Goal: Transaction & Acquisition: Book appointment/travel/reservation

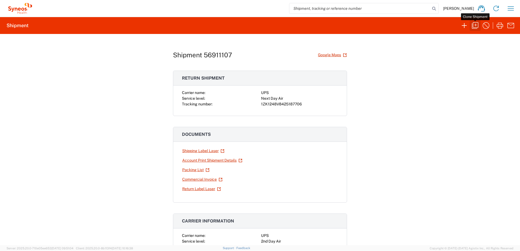
click at [476, 27] on icon "button" at bounding box center [475, 25] width 7 height 7
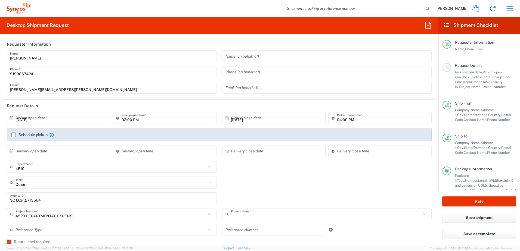
type input "4520 DEPARTMENTAL EXPENSE"
type input "Syneos Health, LLC-[GEOGRAPHIC_DATA] [GEOGRAPHIC_DATA] [GEOGRAPHIC_DATA]"
click at [40, 111] on header "Request Details" at bounding box center [219, 106] width 433 height 12
click at [56, 120] on input "text" at bounding box center [59, 118] width 88 height 10
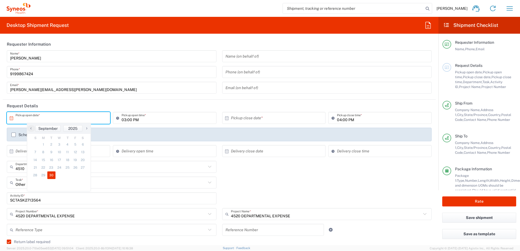
click at [51, 177] on span "30" at bounding box center [51, 175] width 8 height 8
type input "[DATE]"
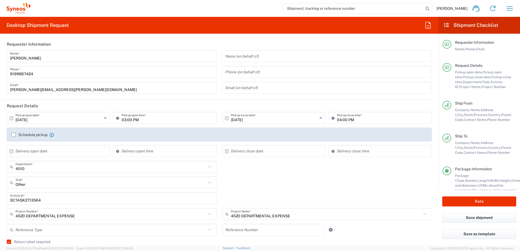
click at [29, 199] on input "SCTASK2713564" at bounding box center [111, 199] width 203 height 10
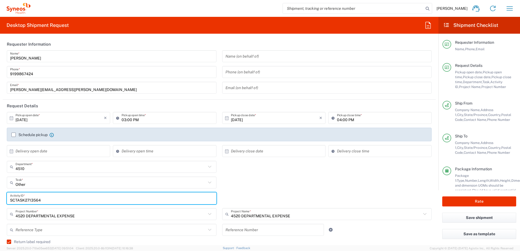
click at [29, 199] on input "SCTASK2713564" at bounding box center [111, 199] width 203 height 10
paste input "24358"
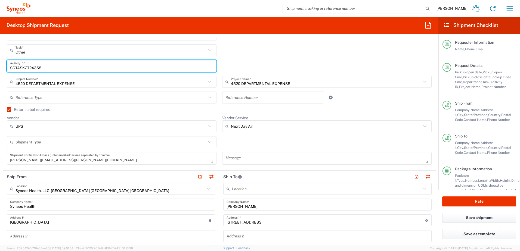
scroll to position [217, 0]
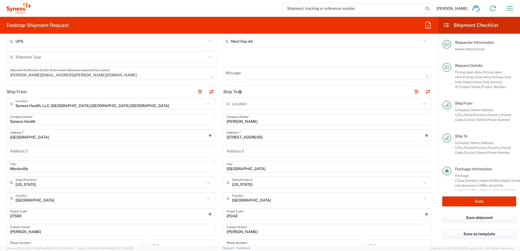
type input "SCTASK2724358"
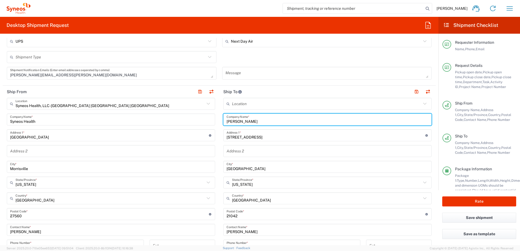
click at [257, 119] on input "[PERSON_NAME]" at bounding box center [327, 120] width 202 height 10
drag, startPoint x: 261, startPoint y: 122, endPoint x: 203, endPoint y: 119, distance: 58.5
click at [204, 119] on div "Ship From Syneos Health, LLC-[GEOGRAPHIC_DATA] [GEOGRAPHIC_DATA] [GEOGRAPHIC_DA…" at bounding box center [219, 207] width 433 height 243
paste input "[PERSON_NAME]"
type input "[PERSON_NAME]"
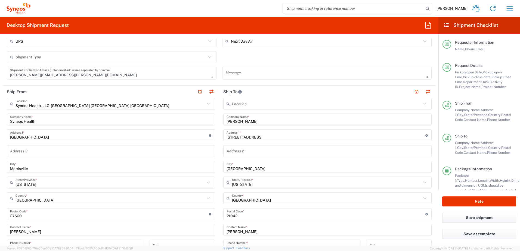
click at [260, 134] on input "[STREET_ADDRESS]" at bounding box center [325, 136] width 199 height 10
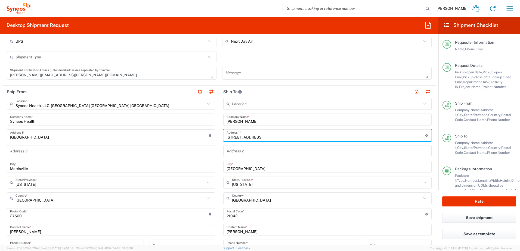
drag, startPoint x: 261, startPoint y: 136, endPoint x: 205, endPoint y: 132, distance: 55.4
click at [205, 132] on div "Ship From Syneos Health, LLC-[GEOGRAPHIC_DATA] [GEOGRAPHIC_DATA] [GEOGRAPHIC_DA…" at bounding box center [219, 207] width 433 height 243
paste input "600 [PERSON_NAME]"
type input "[STREET_ADDRESS][PERSON_NAME]"
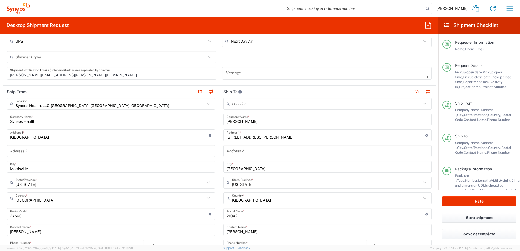
click at [241, 150] on input "text" at bounding box center [327, 151] width 202 height 10
paste input "[STREET_ADDRESS][PERSON_NAME]"
drag, startPoint x: 259, startPoint y: 149, endPoint x: 262, endPoint y: 152, distance: 4.8
click at [259, 149] on input "[STREET_ADDRESS][PERSON_NAME]" at bounding box center [327, 151] width 202 height 10
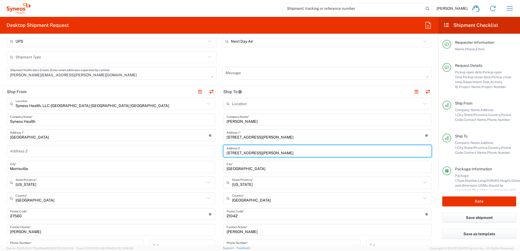
drag, startPoint x: 262, startPoint y: 152, endPoint x: 215, endPoint y: 149, distance: 47.2
click at [215, 149] on div "Ship From Syneos Health, LLC-[GEOGRAPHIC_DATA] [GEOGRAPHIC_DATA] [GEOGRAPHIC_DA…" at bounding box center [219, 207] width 433 height 243
paste input "#1131"
type input "#1131"
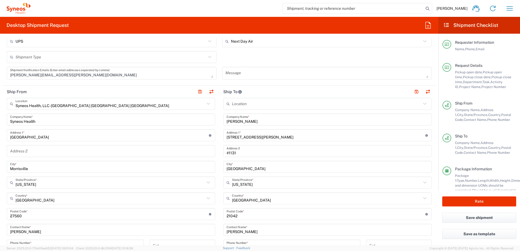
click at [246, 169] on input "[GEOGRAPHIC_DATA]" at bounding box center [327, 167] width 202 height 10
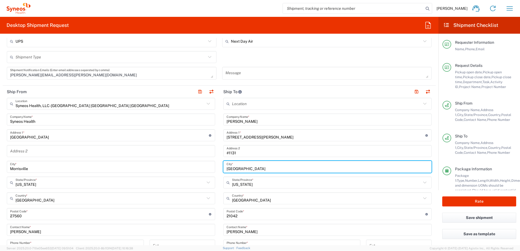
drag, startPoint x: 254, startPoint y: 169, endPoint x: 219, endPoint y: 165, distance: 35.1
click at [219, 165] on main "Location [PERSON_NAME] LLC-[GEOGRAPHIC_DATA] [GEOGRAPHIC_DATA] [GEOGRAPHIC_DATA…" at bounding box center [327, 212] width 216 height 228
paste input "Austin"
type input "Austin"
click at [260, 185] on input "text" at bounding box center [326, 183] width 189 height 10
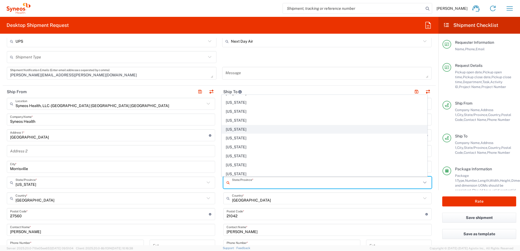
scroll to position [380, 0]
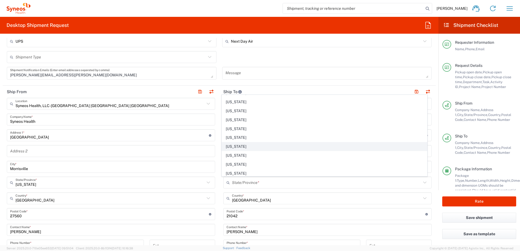
click at [236, 146] on span "[US_STATE]" at bounding box center [324, 146] width 205 height 8
type input "[US_STATE]"
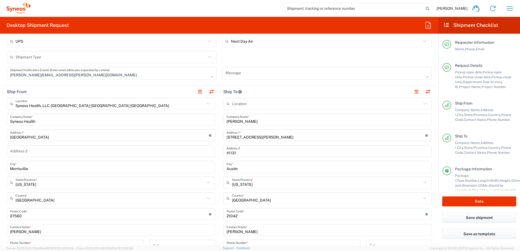
click at [230, 216] on input "undefined" at bounding box center [325, 215] width 199 height 10
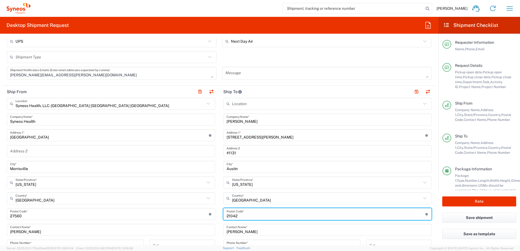
click at [230, 216] on input "undefined" at bounding box center [325, 215] width 199 height 10
paste input "78745"
type input "78745"
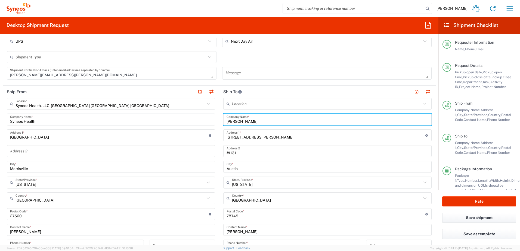
drag, startPoint x: 254, startPoint y: 121, endPoint x: 215, endPoint y: 118, distance: 38.7
click at [215, 118] on div "Ship From Syneos Health, LLC-[GEOGRAPHIC_DATA] [GEOGRAPHIC_DATA] [GEOGRAPHIC_DA…" at bounding box center [219, 207] width 433 height 243
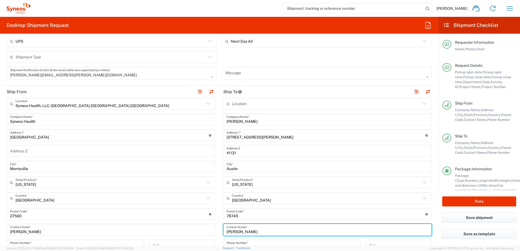
drag, startPoint x: 256, startPoint y: 231, endPoint x: 216, endPoint y: 227, distance: 39.6
click at [216, 227] on div "Ship From Syneos Health, LLC-[GEOGRAPHIC_DATA] [GEOGRAPHIC_DATA] [GEOGRAPHIC_DA…" at bounding box center [219, 207] width 433 height 243
paste input "[PERSON_NAME]"
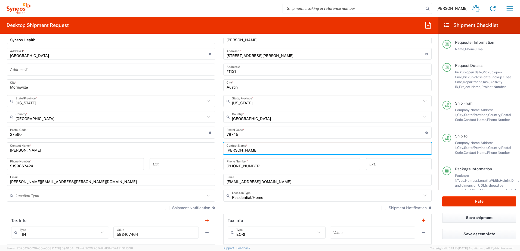
type input "[PERSON_NAME]"
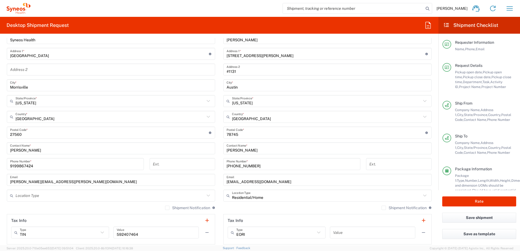
click at [256, 164] on input "[PHONE_NUMBER]" at bounding box center [291, 165] width 130 height 10
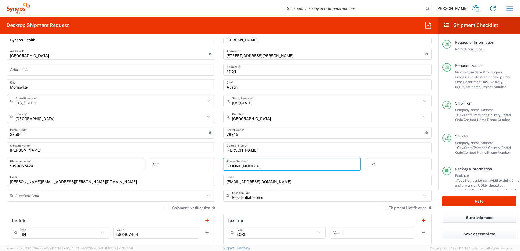
drag, startPoint x: 255, startPoint y: 165, endPoint x: 211, endPoint y: 161, distance: 44.0
click at [211, 161] on div "Ship From Syneos Health, LLC-[GEOGRAPHIC_DATA] [GEOGRAPHIC_DATA] [GEOGRAPHIC_DA…" at bounding box center [219, 125] width 433 height 243
paste input "[PHONE_NUMBER]"
type input "[PHONE_NUMBER]"
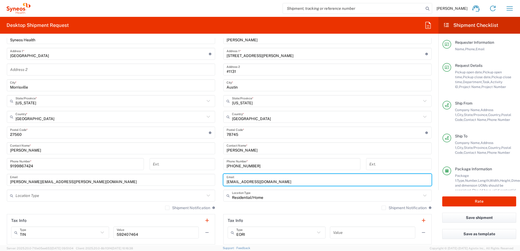
drag, startPoint x: 271, startPoint y: 181, endPoint x: 223, endPoint y: 179, distance: 48.7
click at [223, 179] on div "[EMAIL_ADDRESS][DOMAIN_NAME] Email" at bounding box center [327, 180] width 208 height 12
paste input "[EMAIL_ADDRESS]"
type input "[EMAIL_ADDRESS][DOMAIN_NAME]"
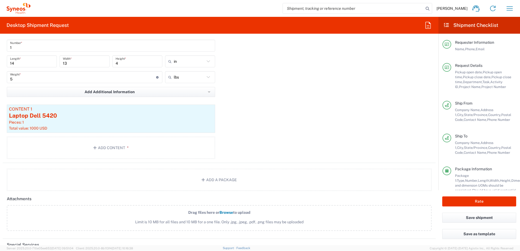
scroll to position [668, 0]
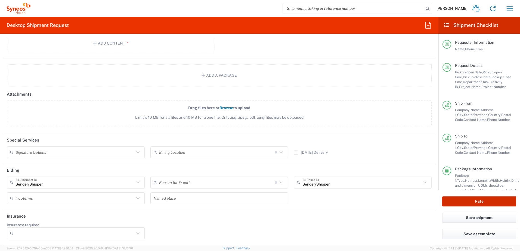
click at [481, 201] on button "Rate" at bounding box center [479, 201] width 74 height 10
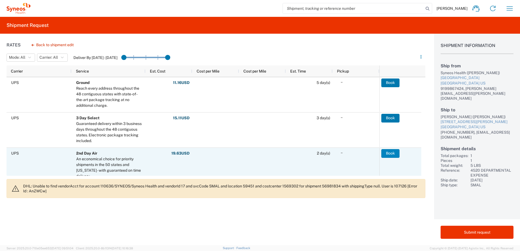
click at [386, 152] on button "Book" at bounding box center [390, 153] width 18 height 9
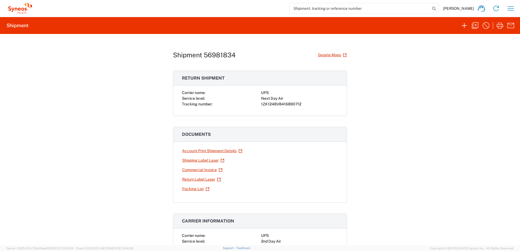
click at [290, 102] on div "1ZK1248V8416890712" at bounding box center [299, 104] width 77 height 6
copy div "1ZK1248V8416890712"
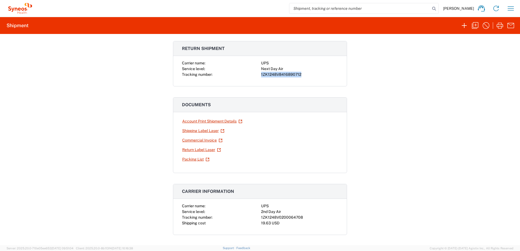
scroll to position [54, 0]
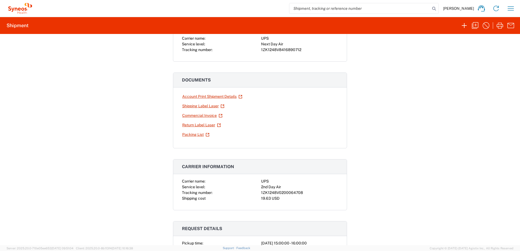
click at [273, 191] on div "1ZK1248V0200064708" at bounding box center [299, 193] width 77 height 6
copy div "1ZK1248V0200064708"
click at [477, 26] on icon "button" at bounding box center [474, 25] width 9 height 9
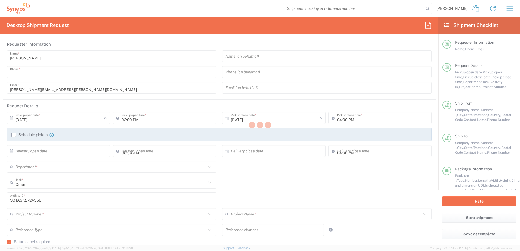
type input "9199867424"
type input "03:00 PM"
type textarea "[PERSON_NAME][EMAIL_ADDRESS][PERSON_NAME][DOMAIN_NAME]"
type input "Syneos Health, LLC-[GEOGRAPHIC_DATA] [GEOGRAPHIC_DATA] [GEOGRAPHIC_DATA]"
type input "Syneos Health"
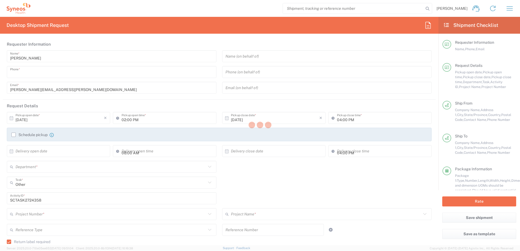
type input "[GEOGRAPHIC_DATA]"
type input "Morrisville"
type input "27560"
type input "[PERSON_NAME]"
type input "9199867424"
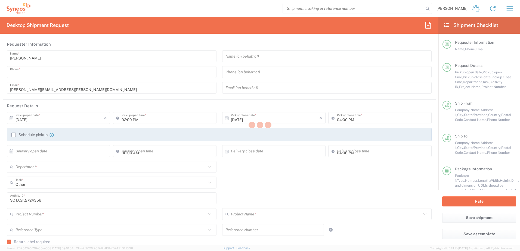
type input "[PERSON_NAME][EMAIL_ADDRESS][PERSON_NAME][DOMAIN_NAME]"
type input "[PERSON_NAME]"
type input "[STREET_ADDRESS][PERSON_NAME]"
type input "#1131"
type input "Austin"
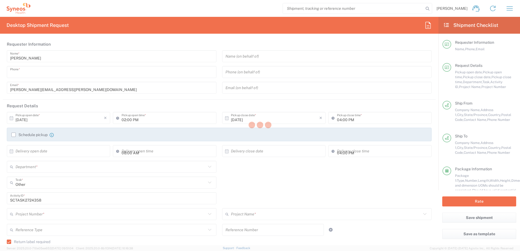
type input "[GEOGRAPHIC_DATA]"
type input "78745"
type input "[PERSON_NAME]"
type input "[PHONE_NUMBER]"
type input "[EMAIL_ADDRESS][DOMAIN_NAME]"
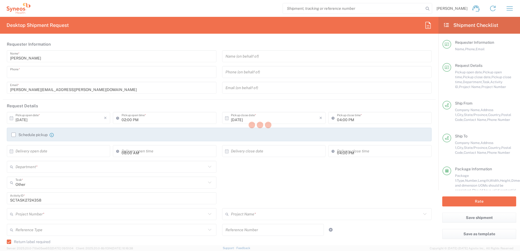
type input "Residential/Home"
type input "Sender/Shipper"
type input "4510"
type input "4520 DEPARTMENTAL EXPENSE"
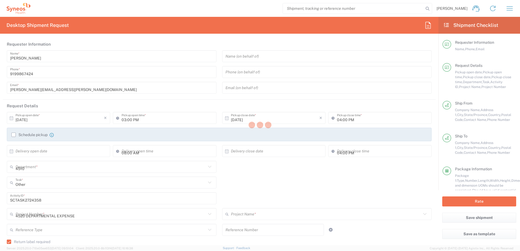
type input "[US_STATE]"
type input "Next Day Air"
type input "Your Packaging"
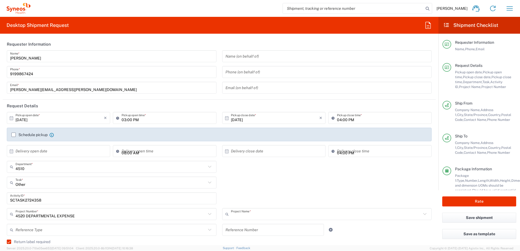
type input "4520 DEPARTMENTAL EXPENSE"
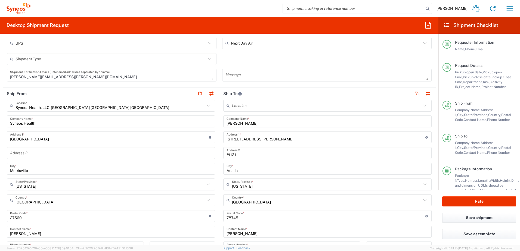
scroll to position [217, 0]
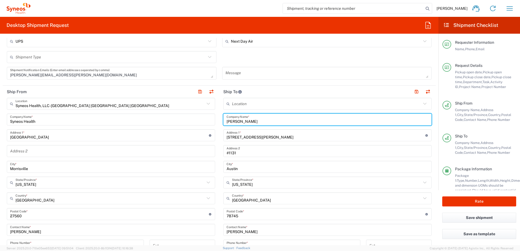
drag, startPoint x: 261, startPoint y: 118, endPoint x: 215, endPoint y: 127, distance: 46.5
click at [210, 118] on div "Ship From Syneos Health, LLC-[GEOGRAPHIC_DATA] [GEOGRAPHIC_DATA] [GEOGRAPHIC_DA…" at bounding box center [219, 207] width 433 height 243
paste input "[PERSON_NAME]"
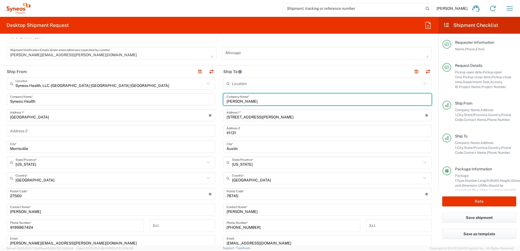
scroll to position [299, 0]
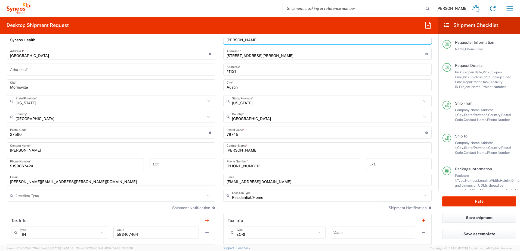
type input "[PERSON_NAME]"
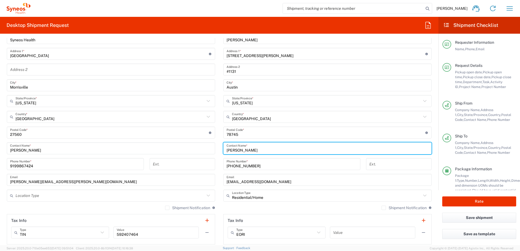
drag, startPoint x: 257, startPoint y: 151, endPoint x: 219, endPoint y: 151, distance: 37.5
click at [220, 151] on main "Location [PERSON_NAME] LLC-[GEOGRAPHIC_DATA] [GEOGRAPHIC_DATA] [GEOGRAPHIC_DATA…" at bounding box center [327, 130] width 216 height 228
paste input "[PERSON_NAME]"
type input "[PERSON_NAME]"
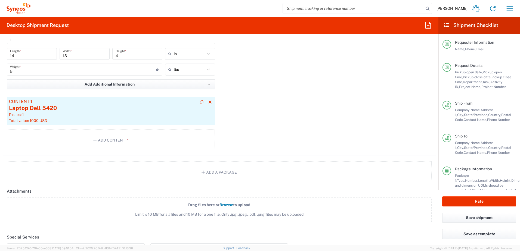
scroll to position [516, 0]
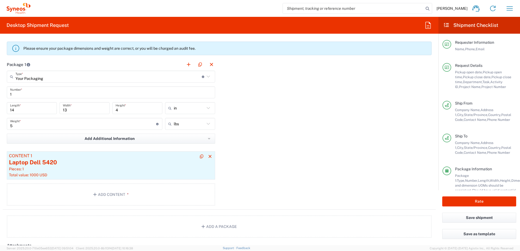
click at [93, 170] on div "Pieces: 1" at bounding box center [111, 169] width 204 height 5
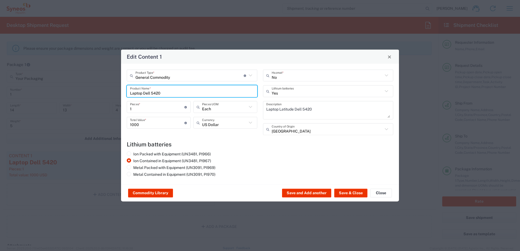
drag, startPoint x: 195, startPoint y: 92, endPoint x: 119, endPoint y: 88, distance: 75.4
click at [119, 88] on div "Edit Content 1 General Commodity Product Type * Document: Paper document genera…" at bounding box center [260, 125] width 520 height 251
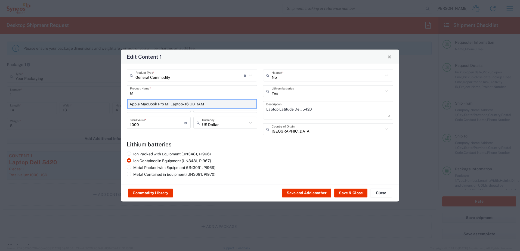
click at [176, 106] on div "Apple MacBook Pro M1 Laptop - 16 GB RAM" at bounding box center [191, 103] width 129 height 9
type input "Apple MacBook Pro M1 Laptop - 16 GB RAM"
type textarea "M1 Pro - 16-core GPU - 16 GB RAM - 512 GB SSD"
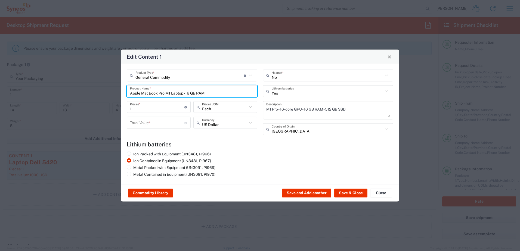
click at [139, 125] on input "number" at bounding box center [157, 123] width 54 height 10
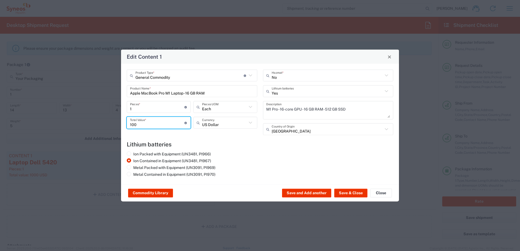
type input "1000"
click at [358, 195] on button "Save & Close" at bounding box center [350, 193] width 33 height 9
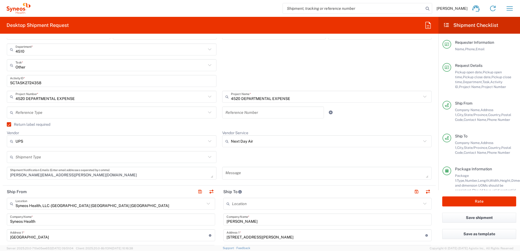
scroll to position [109, 0]
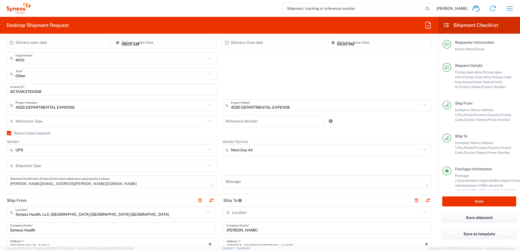
click at [25, 91] on input "SCTASK2724358" at bounding box center [111, 90] width 203 height 10
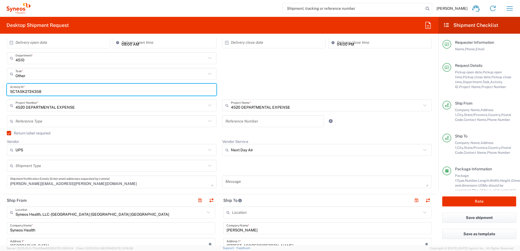
click at [25, 91] on input "SCTASK2724358" at bounding box center [111, 90] width 203 height 10
paste input "209"
type input "SCTASK2724209"
click at [249, 152] on input "Vendor Service" at bounding box center [326, 150] width 191 height 9
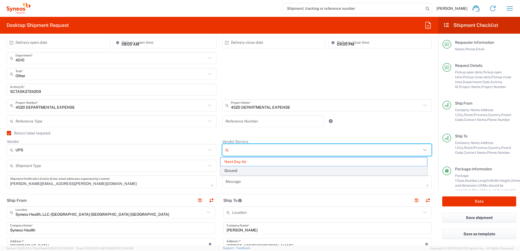
click at [241, 171] on span "Ground" at bounding box center [323, 171] width 206 height 8
type input "Ground"
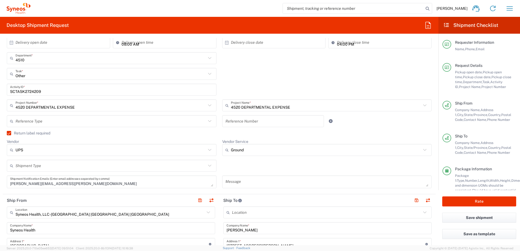
click at [254, 160] on div "Vendor Service Ground Next Day Air Ground" at bounding box center [326, 149] width 215 height 21
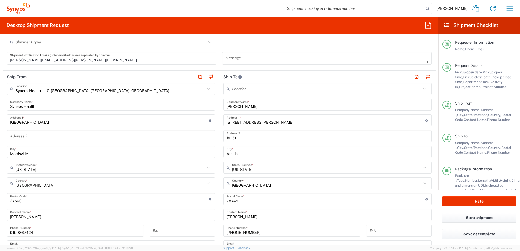
scroll to position [245, 0]
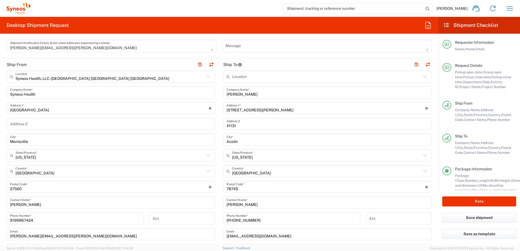
click at [267, 110] on input "[STREET_ADDRESS][PERSON_NAME]" at bounding box center [325, 109] width 199 height 10
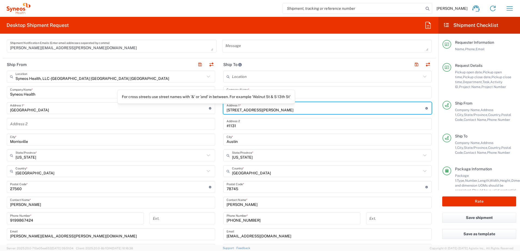
drag, startPoint x: 272, startPoint y: 110, endPoint x: 206, endPoint y: 107, distance: 66.1
click at [206, 107] on div "Ship From Syneos Health, LLC-[GEOGRAPHIC_DATA] [GEOGRAPHIC_DATA] [GEOGRAPHIC_DA…" at bounding box center [219, 179] width 433 height 243
paste input "[STREET_ADDRESS]"
type input "[STREET_ADDRESS]"
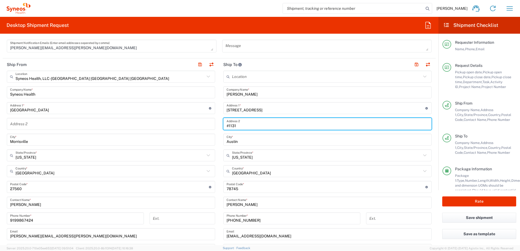
click at [250, 121] on input "#1131" at bounding box center [327, 124] width 202 height 10
drag, startPoint x: 247, startPoint y: 124, endPoint x: 208, endPoint y: 123, distance: 38.6
click at [208, 123] on div "Ship From Syneos Health, LLC-[GEOGRAPHIC_DATA] [GEOGRAPHIC_DATA] [GEOGRAPHIC_DA…" at bounding box center [219, 179] width 433 height 243
paste input "12B"
type input "12B"
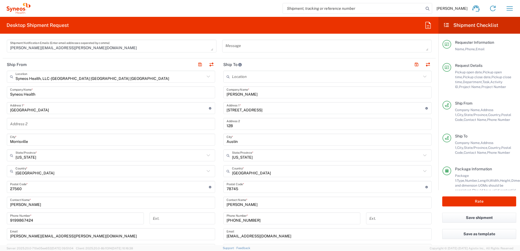
drag, startPoint x: 241, startPoint y: 141, endPoint x: 245, endPoint y: 141, distance: 3.8
click at [241, 141] on input "Austin" at bounding box center [327, 140] width 202 height 10
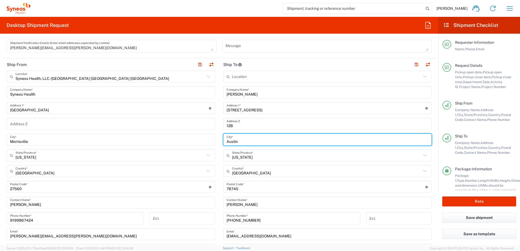
drag, startPoint x: 248, startPoint y: 141, endPoint x: 211, endPoint y: 138, distance: 36.6
click at [211, 138] on div "Ship From Syneos Health, LLC-[GEOGRAPHIC_DATA] [GEOGRAPHIC_DATA] [GEOGRAPHIC_DA…" at bounding box center [219, 179] width 433 height 243
paste input "[US_STATE]"
type input "[US_STATE]"
click at [258, 158] on input "text" at bounding box center [326, 156] width 189 height 10
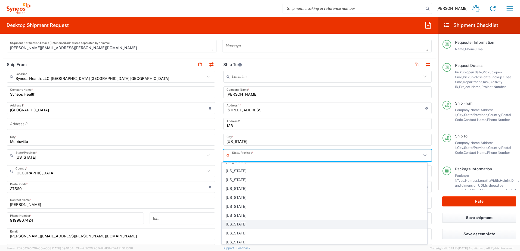
scroll to position [299, 0]
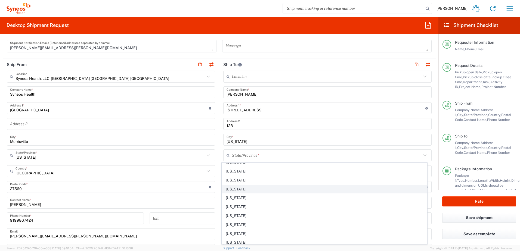
click at [243, 186] on span "[US_STATE]" at bounding box center [324, 189] width 205 height 8
type input "[US_STATE]"
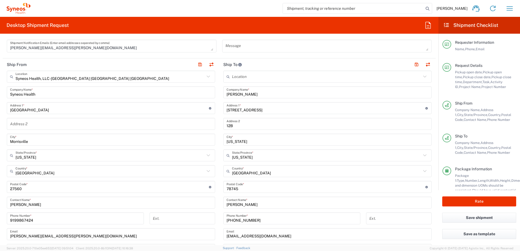
click at [232, 189] on input "undefined" at bounding box center [325, 187] width 199 height 10
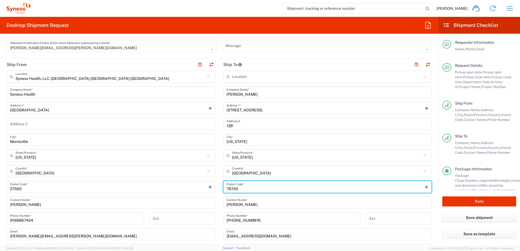
click at [232, 189] on input "undefined" at bounding box center [325, 187] width 199 height 10
paste input "10025"
type input "10025"
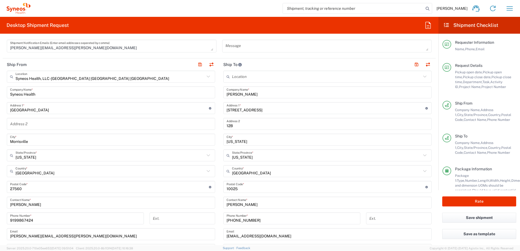
drag, startPoint x: 255, startPoint y: 221, endPoint x: 260, endPoint y: 221, distance: 4.9
click at [256, 221] on input "[PHONE_NUMBER]" at bounding box center [291, 219] width 130 height 10
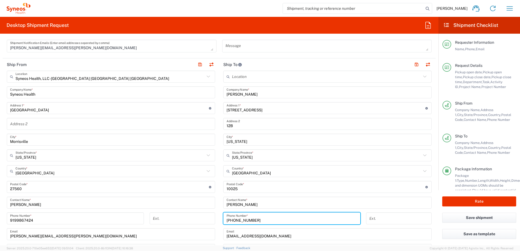
drag, startPoint x: 262, startPoint y: 220, endPoint x: 214, endPoint y: 216, distance: 48.5
click at [214, 216] on div "Ship From Syneos Health, LLC-[GEOGRAPHIC_DATA] [GEOGRAPHIC_DATA] [GEOGRAPHIC_DA…" at bounding box center [219, 179] width 433 height 243
paste input "425.786.199"
click at [241, 220] on input "425.786.1993" at bounding box center [291, 219] width 130 height 10
type input "4257861993"
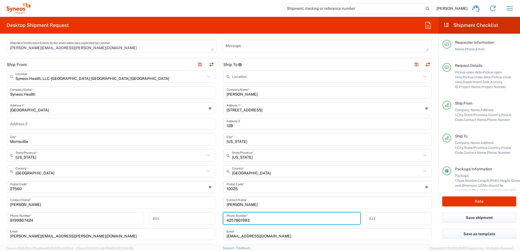
scroll to position [272, 0]
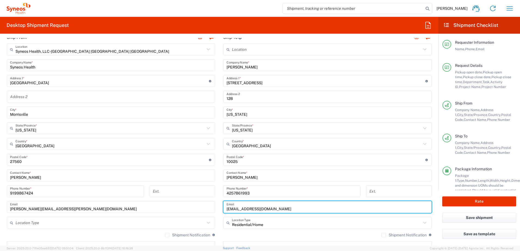
drag, startPoint x: 272, startPoint y: 210, endPoint x: 205, endPoint y: 204, distance: 66.6
click at [205, 204] on div "Ship From Syneos Health, LLC-[GEOGRAPHIC_DATA] [GEOGRAPHIC_DATA] [GEOGRAPHIC_DA…" at bounding box center [219, 152] width 433 height 243
paste input "[EMAIL_ADDRESS]"
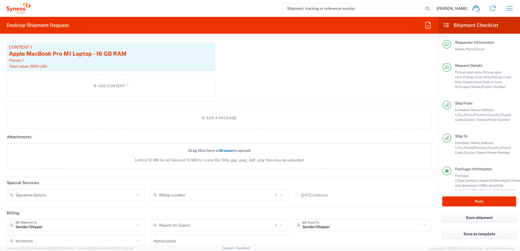
scroll to position [668, 0]
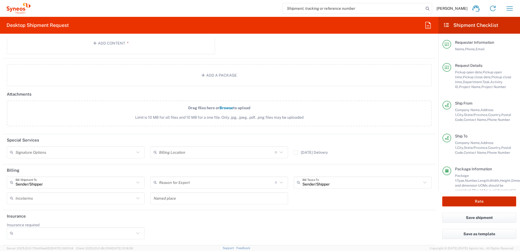
type input "[EMAIL_ADDRESS][DOMAIN_NAME]"
click at [476, 200] on button "Rate" at bounding box center [479, 201] width 74 height 10
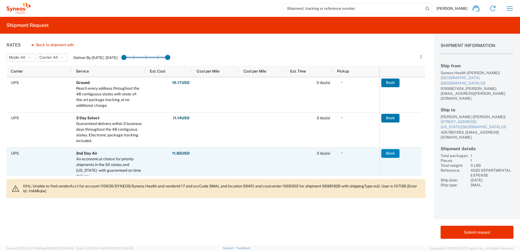
click at [384, 155] on button "Book" at bounding box center [390, 153] width 18 height 9
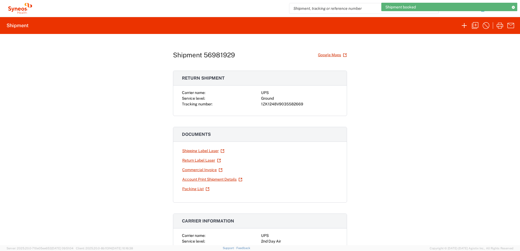
click at [279, 103] on div "1ZK1248V9035582669" at bounding box center [299, 104] width 77 height 6
click at [279, 104] on div "1ZK1248V9035582669" at bounding box center [299, 104] width 77 height 6
copy div "1ZK1248V9035582669"
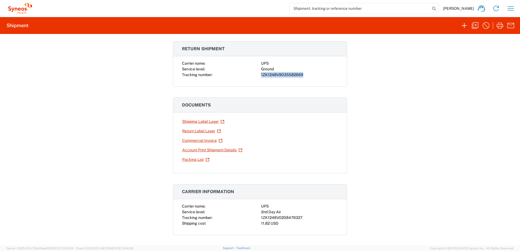
scroll to position [82, 0]
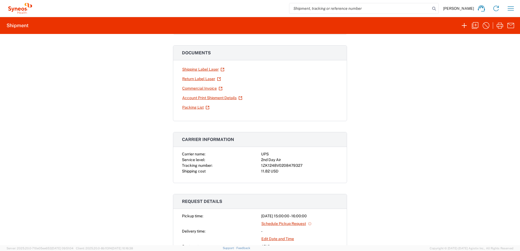
click at [278, 167] on div "1ZK1248V0208479327" at bounding box center [299, 166] width 77 height 6
copy div "1ZK1248V0208479327"
click at [479, 26] on icon "button" at bounding box center [474, 25] width 9 height 9
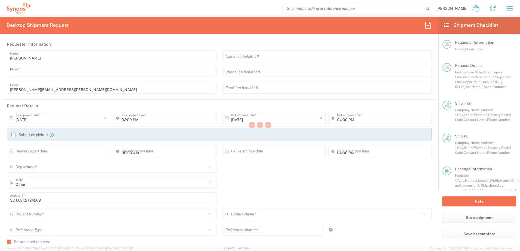
type input "9199867424"
type input "03:00 PM"
type textarea "[PERSON_NAME][EMAIL_ADDRESS][PERSON_NAME][DOMAIN_NAME]"
type input "Syneos Health, LLC-[GEOGRAPHIC_DATA] [GEOGRAPHIC_DATA] [GEOGRAPHIC_DATA]"
type input "Syneos Health"
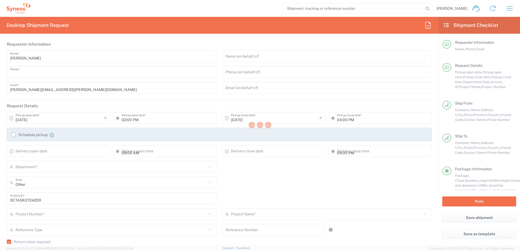
type input "[GEOGRAPHIC_DATA]"
type input "Morrisville"
type input "[US_STATE]"
type input "27560"
type input "[PERSON_NAME]"
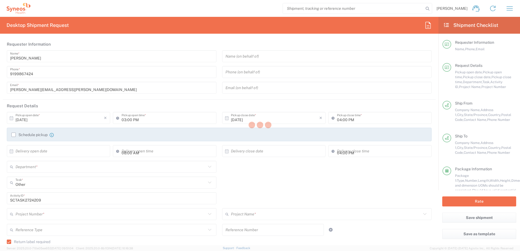
type input "9199867424"
type input "[PERSON_NAME][EMAIL_ADDRESS][PERSON_NAME][DOMAIN_NAME]"
type input "[PERSON_NAME]"
type input "[STREET_ADDRESS]"
type input "12B"
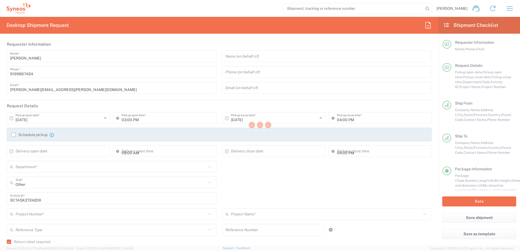
type input "[US_STATE]"
type input "[GEOGRAPHIC_DATA]"
type input "10025"
type input "[PERSON_NAME]"
type input "4257861993"
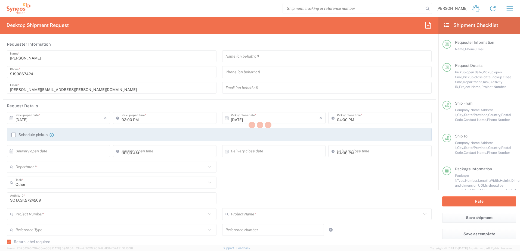
type input "[EMAIL_ADDRESS][DOMAIN_NAME]"
type input "Residential/Home"
type input "Sender/Shipper"
type input "4520 DEPARTMENTAL EXPENSE"
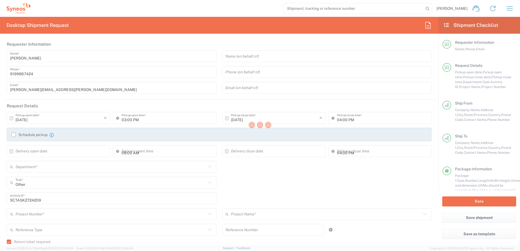
type input "[US_STATE]"
type input "Ground"
type input "Your Packaging"
type input "4520 DEPARTMENTAL EXPENSE"
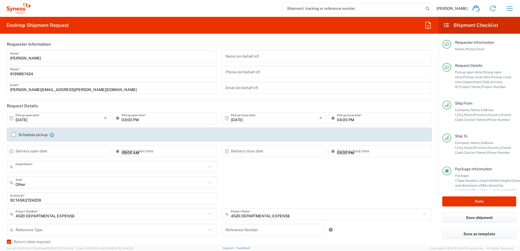
type input "4510"
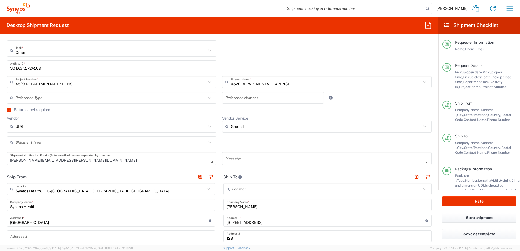
scroll to position [163, 0]
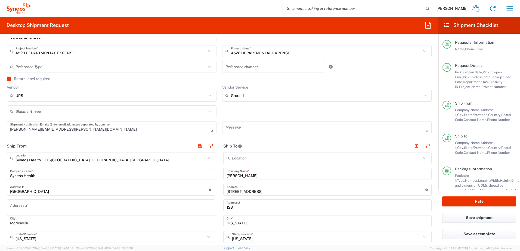
drag, startPoint x: 245, startPoint y: 176, endPoint x: 215, endPoint y: 176, distance: 29.9
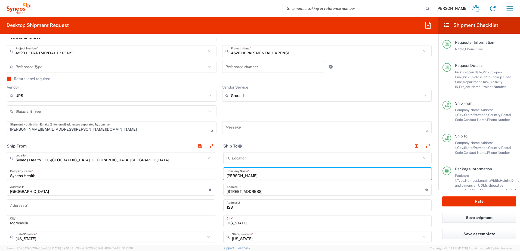
paste input "[PERSON_NAME]"
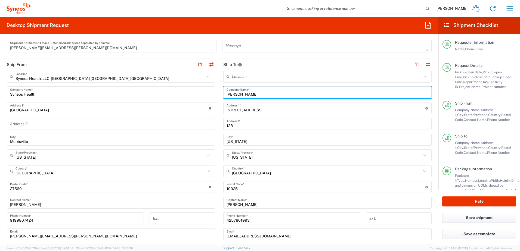
type input "[PERSON_NAME]"
drag, startPoint x: 226, startPoint y: 207, endPoint x: 219, endPoint y: 206, distance: 6.8
click at [220, 207] on main "Location [PERSON_NAME] LLC-[GEOGRAPHIC_DATA] [GEOGRAPHIC_DATA] [GEOGRAPHIC_DATA…" at bounding box center [327, 185] width 216 height 228
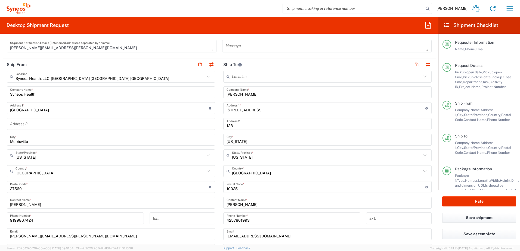
click at [219, 206] on main "Location [PERSON_NAME] LLC-[GEOGRAPHIC_DATA] [GEOGRAPHIC_DATA] [GEOGRAPHIC_DATA…" at bounding box center [327, 185] width 216 height 228
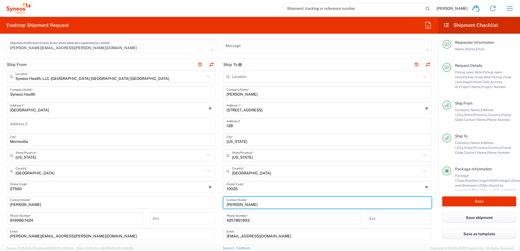
drag, startPoint x: 221, startPoint y: 203, endPoint x: 204, endPoint y: 201, distance: 17.2
click at [205, 201] on div "Ship From Syneos Health, LLC-[GEOGRAPHIC_DATA] [GEOGRAPHIC_DATA] [GEOGRAPHIC_DA…" at bounding box center [219, 179] width 433 height 243
paste input "[PERSON_NAME]"
type input "[PERSON_NAME]"
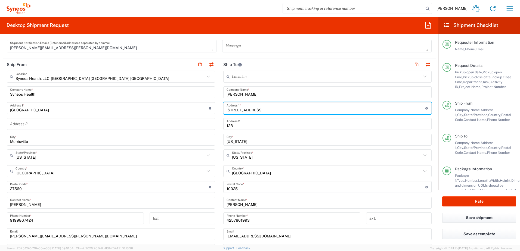
click at [273, 111] on input "[STREET_ADDRESS]" at bounding box center [325, 109] width 199 height 10
drag, startPoint x: 272, startPoint y: 108, endPoint x: 215, endPoint y: 105, distance: 57.4
click at [215, 105] on div "Ship From Syneos Health, LLC-[GEOGRAPHIC_DATA] [GEOGRAPHIC_DATA] [GEOGRAPHIC_DA…" at bounding box center [219, 179] width 433 height 243
paste input "[STREET_ADDRESS]"
type input "[STREET_ADDRESS]"
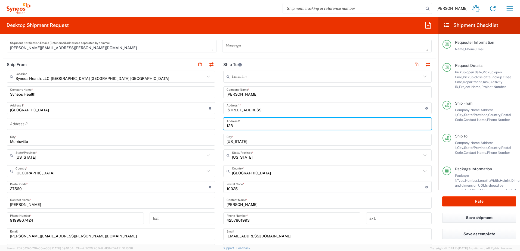
drag, startPoint x: 252, startPoint y: 123, endPoint x: 214, endPoint y: 122, distance: 38.6
click at [214, 122] on div "Ship From Syneos Health, LLC-[GEOGRAPHIC_DATA] [GEOGRAPHIC_DATA] [GEOGRAPHIC_DA…" at bounding box center [219, 179] width 433 height 243
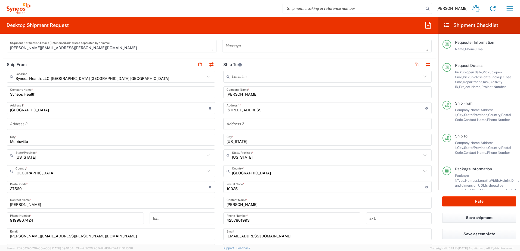
click at [257, 139] on input "[US_STATE]" at bounding box center [327, 140] width 202 height 10
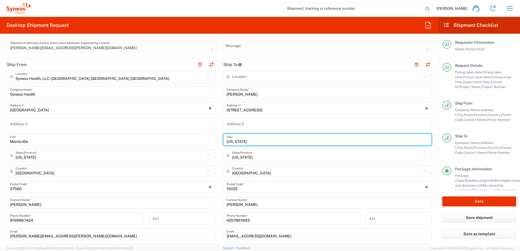
drag, startPoint x: 252, startPoint y: 140, endPoint x: 208, endPoint y: 135, distance: 44.6
click at [208, 135] on div "Ship From Syneos Health, LLC-[GEOGRAPHIC_DATA] [GEOGRAPHIC_DATA] [GEOGRAPHIC_DA…" at bounding box center [219, 179] width 433 height 243
paste input "[GEOGRAPHIC_DATA]"
type input "[GEOGRAPHIC_DATA]"
click at [257, 157] on input "[US_STATE]" at bounding box center [326, 156] width 189 height 10
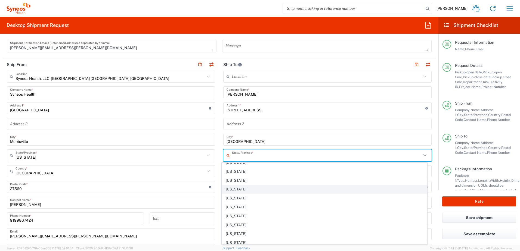
scroll to position [353, 0]
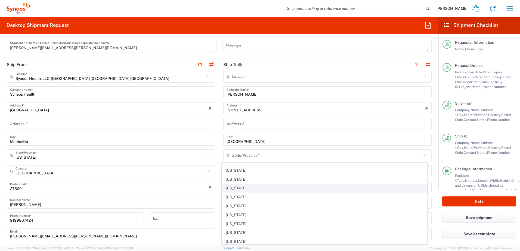
click at [240, 189] on span "[US_STATE]" at bounding box center [324, 188] width 205 height 8
type input "[US_STATE]"
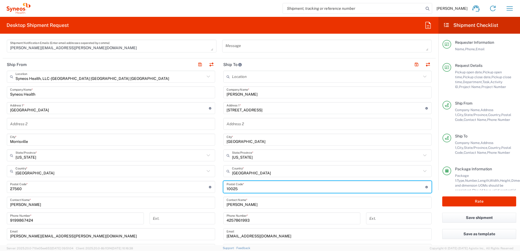
click at [247, 185] on input "undefined" at bounding box center [325, 187] width 199 height 10
drag, startPoint x: 245, startPoint y: 189, endPoint x: 222, endPoint y: 188, distance: 22.3
click at [223, 188] on div "Postal Code * Postal Code for [GEOGRAPHIC_DATA] should have the following forma…" at bounding box center [327, 187] width 208 height 12
paste input "19128"
type input "19128"
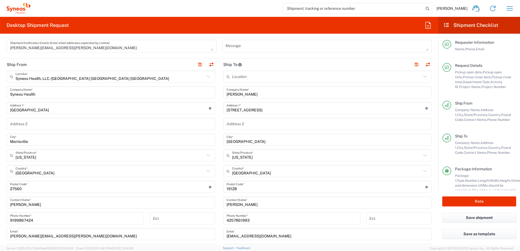
drag, startPoint x: 249, startPoint y: 222, endPoint x: 256, endPoint y: 219, distance: 8.0
click at [249, 222] on input "4257861993" at bounding box center [291, 219] width 130 height 10
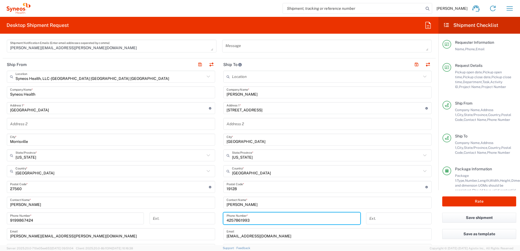
drag, startPoint x: 256, startPoint y: 219, endPoint x: 217, endPoint y: 218, distance: 39.7
click at [217, 218] on div "Ship From Syneos Health, LLC-[GEOGRAPHIC_DATA] [GEOGRAPHIC_DATA] [GEOGRAPHIC_DA…" at bounding box center [219, 179] width 433 height 243
paste input "[PHONE_NUMBER]"
type input "[PHONE_NUMBER]"
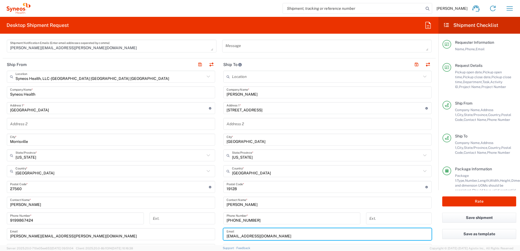
drag, startPoint x: 280, startPoint y: 236, endPoint x: 220, endPoint y: 234, distance: 59.8
click at [220, 234] on main "Location [PERSON_NAME] LLC-[GEOGRAPHIC_DATA] [GEOGRAPHIC_DATA] [GEOGRAPHIC_DATA…" at bounding box center [327, 185] width 216 height 228
paste input "[EMAIL_ADDRESS]"
type input "[EMAIL_ADDRESS][DOMAIN_NAME]"
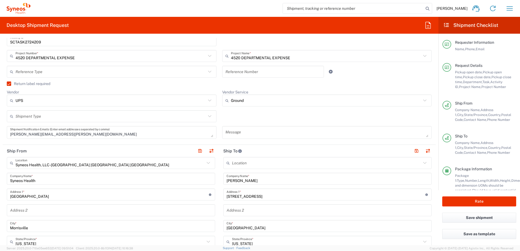
scroll to position [82, 0]
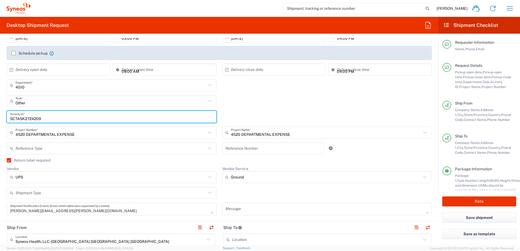
drag, startPoint x: 43, startPoint y: 116, endPoint x: -10, endPoint y: 112, distance: 53.4
click at [0, 112] on html "[PERSON_NAME] Home Shipment estimator Shipment tracking Desktop shipment reques…" at bounding box center [260, 125] width 520 height 251
paste input "17802"
type input "SCTASK2717802"
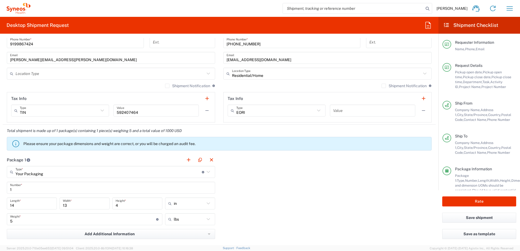
scroll to position [462, 0]
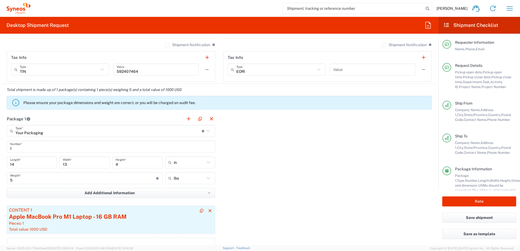
click at [81, 222] on div "Pieces: 1" at bounding box center [111, 223] width 204 height 5
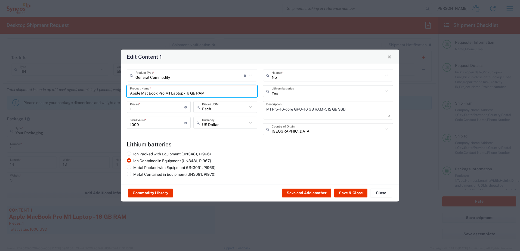
drag, startPoint x: 211, startPoint y: 93, endPoint x: 129, endPoint y: 89, distance: 81.9
click at [129, 89] on div "Apple MacBook Pro M1 Laptop - 16 GB RAM Product Name *" at bounding box center [192, 91] width 130 height 12
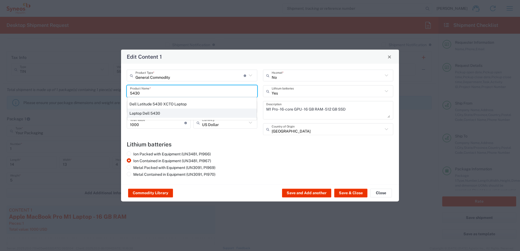
click at [158, 113] on div "Laptop Dell 5430" at bounding box center [191, 113] width 129 height 9
type input "Laptop Dell 5430"
type textarea "Laptop Dell Latitude 5430"
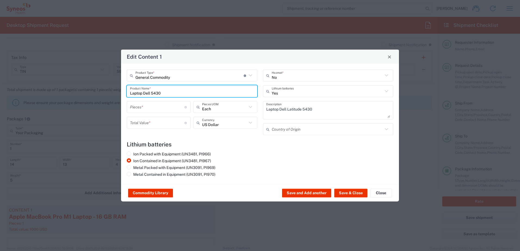
click at [146, 107] on input "number" at bounding box center [157, 107] width 54 height 10
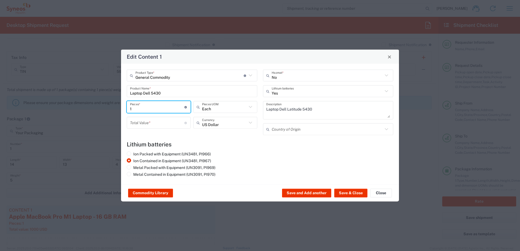
type input "1"
click at [144, 122] on input "number" at bounding box center [157, 123] width 54 height 10
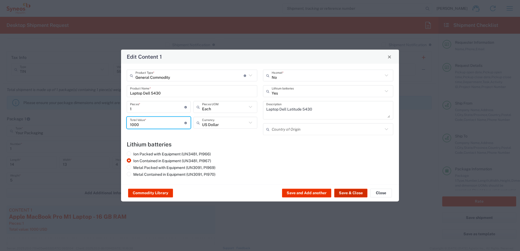
type input "1000"
click at [359, 193] on button "Save & Close" at bounding box center [350, 193] width 33 height 9
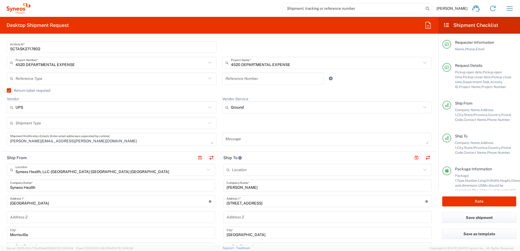
scroll to position [124, 0]
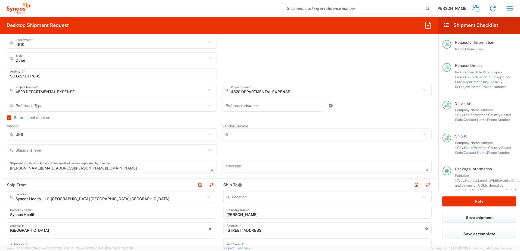
click at [255, 133] on input "Vendor Service" at bounding box center [326, 134] width 191 height 9
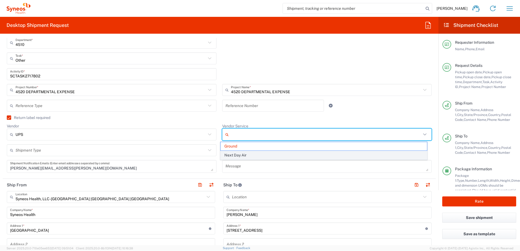
click at [250, 153] on span "Next Day Air" at bounding box center [323, 155] width 206 height 8
type input "Next Day Air"
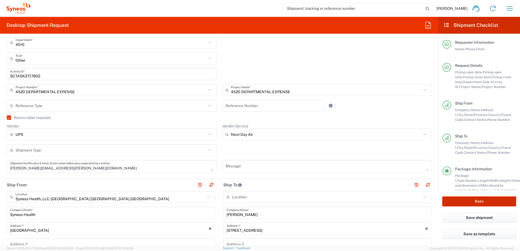
click at [469, 202] on button "Rate" at bounding box center [479, 201] width 74 height 10
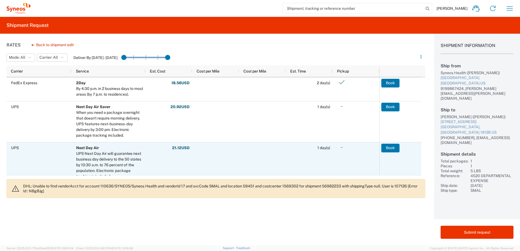
scroll to position [136, 0]
click at [383, 148] on button "Book" at bounding box center [390, 147] width 18 height 9
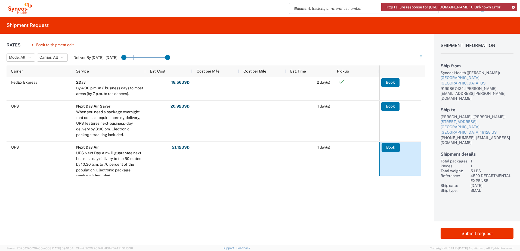
click at [514, 7] on icon at bounding box center [513, 7] width 4 height 3
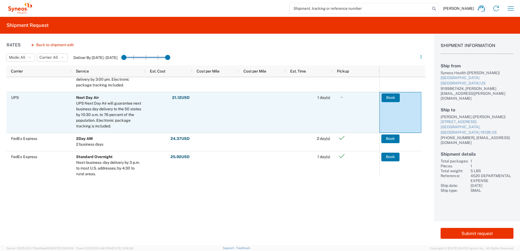
scroll to position [163, 0]
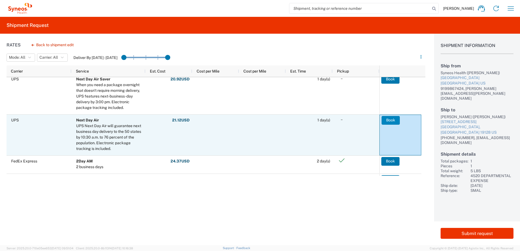
click at [392, 118] on button "Book" at bounding box center [390, 120] width 18 height 9
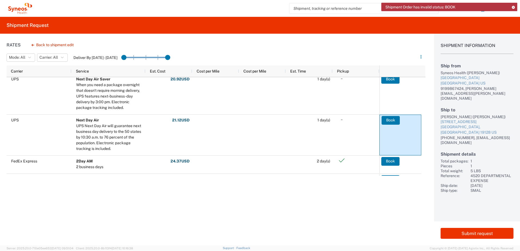
click at [512, 6] on icon at bounding box center [513, 7] width 4 height 3
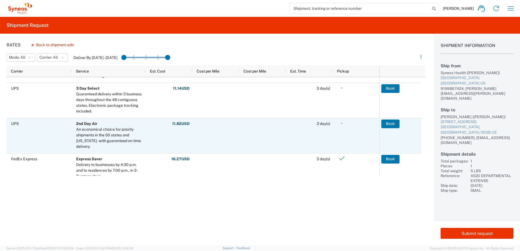
scroll to position [27, 0]
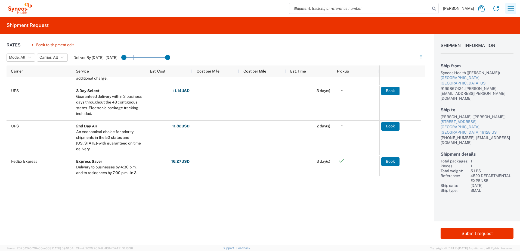
click at [510, 6] on icon "button" at bounding box center [510, 8] width 9 height 9
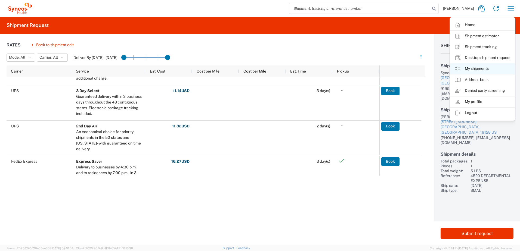
click at [476, 69] on link "My shipments" at bounding box center [482, 68] width 65 height 11
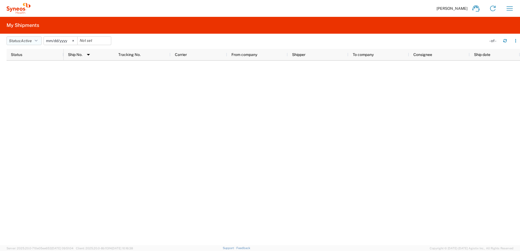
click at [27, 39] on span "Active" at bounding box center [26, 41] width 11 height 4
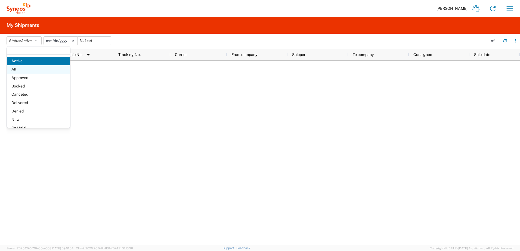
click at [37, 67] on span "All" at bounding box center [38, 69] width 63 height 8
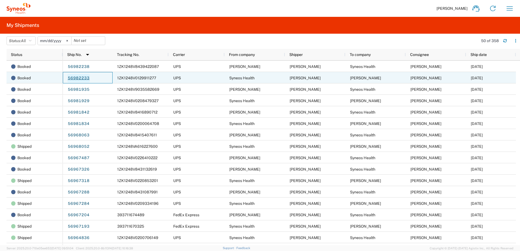
click at [72, 77] on link "56982233" at bounding box center [78, 78] width 22 height 9
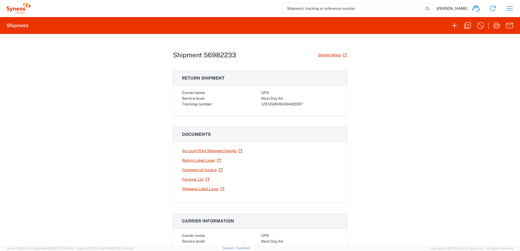
click at [278, 103] on div "1ZK1248V8439422087" at bounding box center [299, 104] width 77 height 6
copy div "1ZK1248V8439422087"
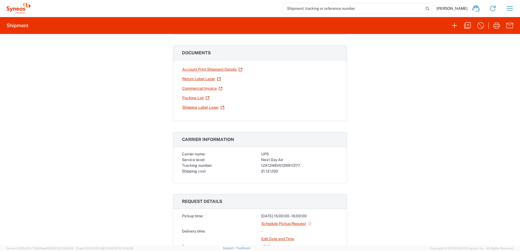
click at [281, 163] on div "1ZK1248V0129911277" at bounding box center [299, 166] width 77 height 6
click at [280, 165] on div "1ZK1248V0129911277" at bounding box center [299, 166] width 77 height 6
copy div "1ZK1248V0129911277"
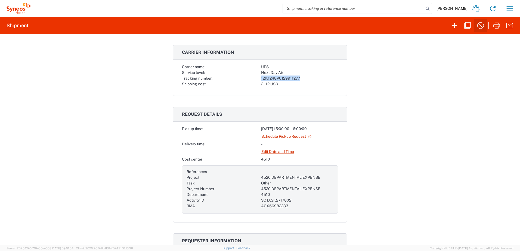
scroll to position [163, 0]
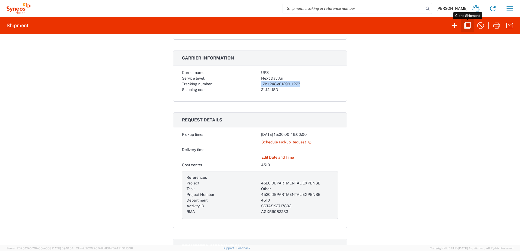
click at [466, 27] on icon "button" at bounding box center [467, 25] width 9 height 9
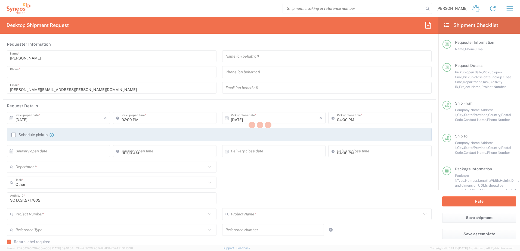
type input "9199867424"
type input "03:00 PM"
type textarea "[PERSON_NAME][EMAIL_ADDRESS][PERSON_NAME][DOMAIN_NAME]"
type input "Syneos Health, LLC-[GEOGRAPHIC_DATA] [GEOGRAPHIC_DATA] [GEOGRAPHIC_DATA]"
type input "Syneos Health"
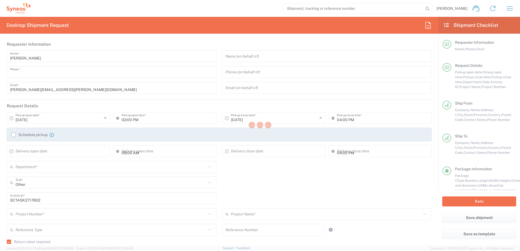
type input "[GEOGRAPHIC_DATA]"
type input "Morrisville"
type input "[US_STATE]"
type input "27560"
type input "[PERSON_NAME]"
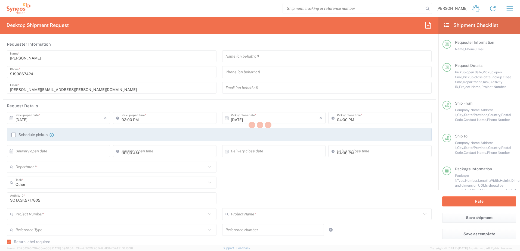
type input "9199867424"
type input "[PERSON_NAME][EMAIL_ADDRESS][PERSON_NAME][DOMAIN_NAME]"
type input "[PERSON_NAME]"
type input "[STREET_ADDRESS]"
type input "[GEOGRAPHIC_DATA]"
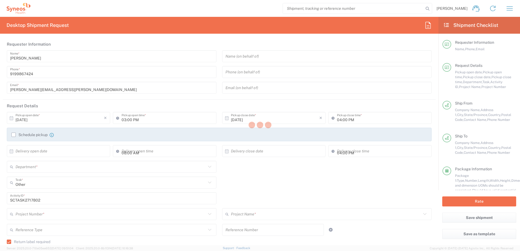
type input "[GEOGRAPHIC_DATA]"
type input "19128"
type input "[PERSON_NAME]"
type input "[PHONE_NUMBER]"
type input "[EMAIL_ADDRESS][DOMAIN_NAME]"
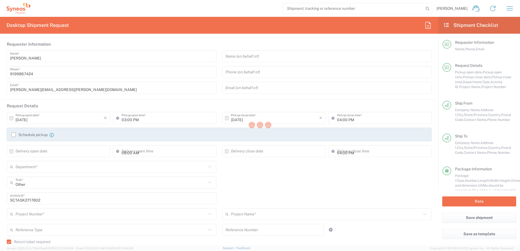
type input "Residential/Home"
type input "Sender/Shipper"
type input "[US_STATE]"
type input "Your Packaging"
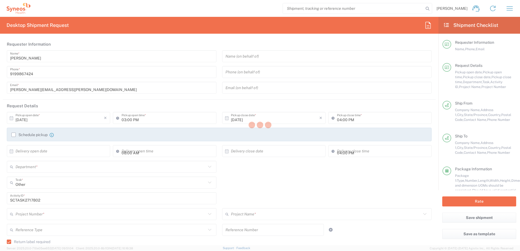
type input "4520 DEPARTMENTAL EXPENSE"
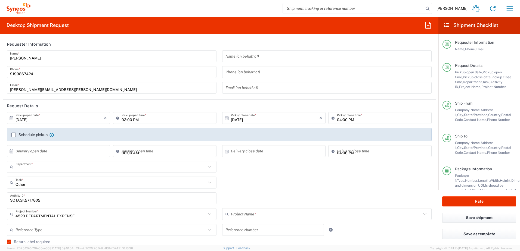
type input "4510"
type input "4520 DEPARTMENTAL EXPENSE"
type input "Next Day Air"
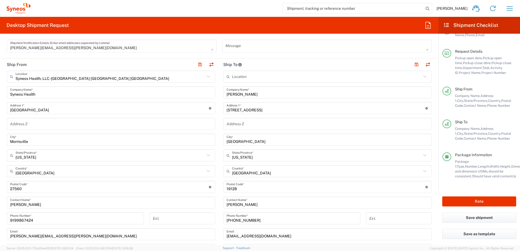
scroll to position [190, 0]
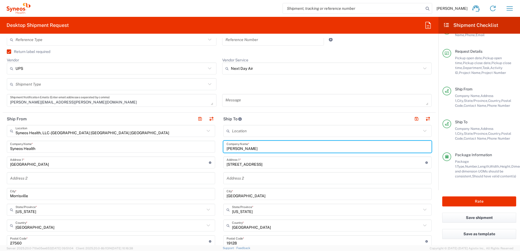
drag, startPoint x: 261, startPoint y: 151, endPoint x: 220, endPoint y: 146, distance: 40.8
click at [220, 146] on main "Location [PERSON_NAME] LLC-[GEOGRAPHIC_DATA] [GEOGRAPHIC_DATA] [GEOGRAPHIC_DATA…" at bounding box center [327, 239] width 216 height 228
paste input "[PERSON_NAME]"
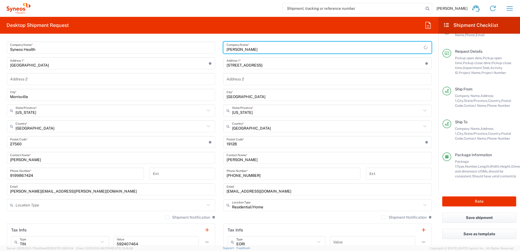
scroll to position [299, 0]
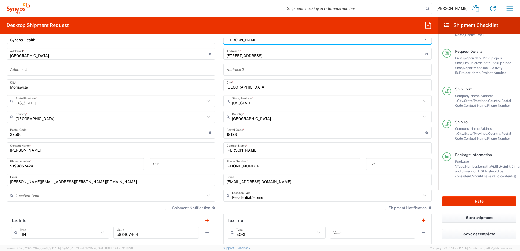
type input "[PERSON_NAME]"
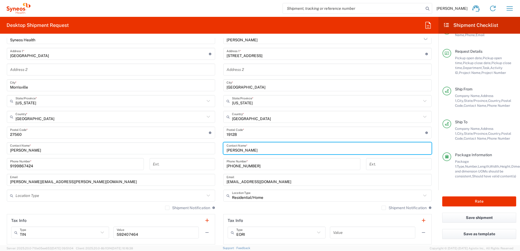
drag, startPoint x: 245, startPoint y: 151, endPoint x: 220, endPoint y: 148, distance: 25.7
click at [220, 148] on main "Location [PERSON_NAME] LLC-[GEOGRAPHIC_DATA] [GEOGRAPHIC_DATA] [GEOGRAPHIC_DATA…" at bounding box center [327, 130] width 216 height 228
paste input "[PERSON_NAME]"
type input "[PERSON_NAME]"
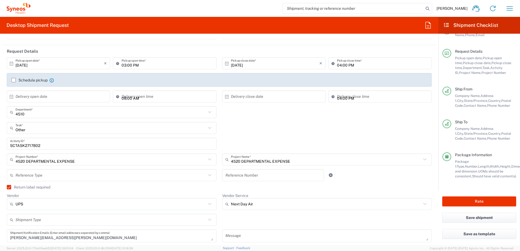
scroll to position [54, 0]
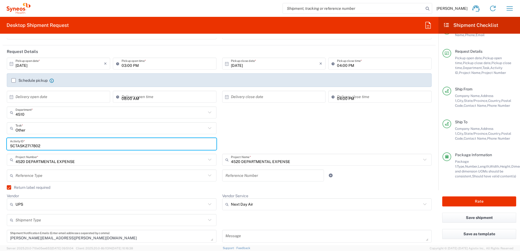
click at [27, 146] on input "SCTASK2717802" at bounding box center [111, 144] width 203 height 10
paste input "26654"
type input "SCTASK2726654"
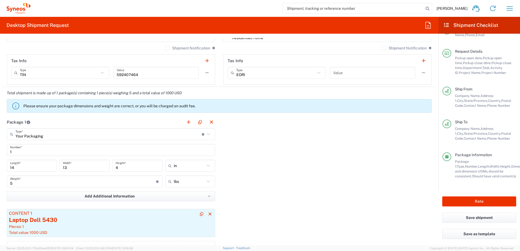
scroll to position [516, 0]
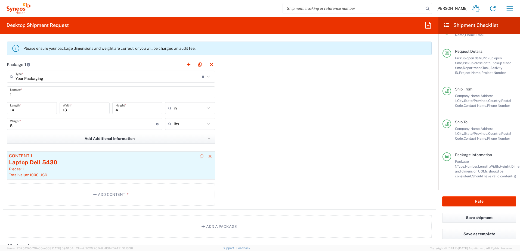
click at [102, 170] on div "Pieces: 1" at bounding box center [111, 169] width 204 height 5
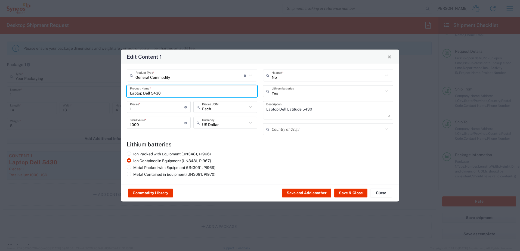
drag, startPoint x: 182, startPoint y: 94, endPoint x: 118, endPoint y: 93, distance: 63.9
click at [118, 94] on div "Edit Content 1 General Commodity Product Type * Document: Paper document genera…" at bounding box center [260, 125] width 520 height 251
click at [162, 108] on div "Laptop Dell 5420" at bounding box center [191, 103] width 129 height 9
type input "Laptop Dell 5420"
type textarea "Laptop Latitude Dell 5420"
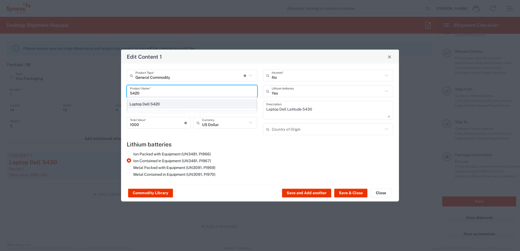
type input "[GEOGRAPHIC_DATA]"
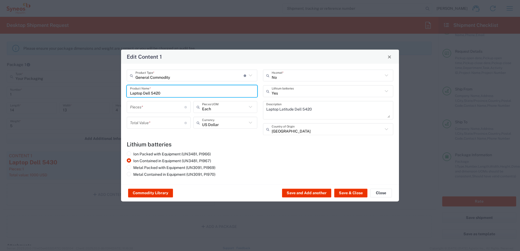
click at [151, 106] on input "number" at bounding box center [157, 107] width 54 height 10
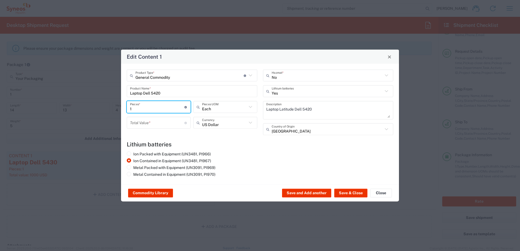
type input "1"
click at [150, 121] on input "number" at bounding box center [157, 123] width 54 height 10
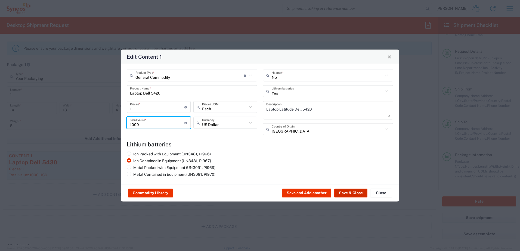
type input "1000"
click at [354, 192] on button "Save & Close" at bounding box center [350, 193] width 33 height 9
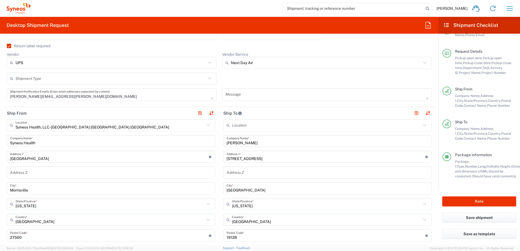
scroll to position [245, 0]
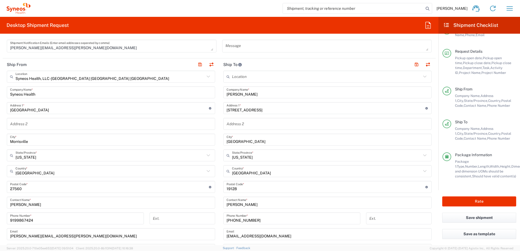
drag, startPoint x: 258, startPoint y: 104, endPoint x: 255, endPoint y: 110, distance: 6.2
click at [257, 104] on input "[STREET_ADDRESS]" at bounding box center [325, 109] width 199 height 10
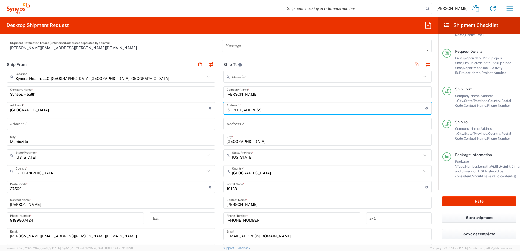
drag, startPoint x: 255, startPoint y: 110, endPoint x: 219, endPoint y: 107, distance: 36.8
click at [219, 107] on main "Location [PERSON_NAME] LLC-[GEOGRAPHIC_DATA] [GEOGRAPHIC_DATA] [GEOGRAPHIC_DATA…" at bounding box center [327, 185] width 216 height 228
paste input "[STREET_ADDRESS]"
type input "[STREET_ADDRESS]"
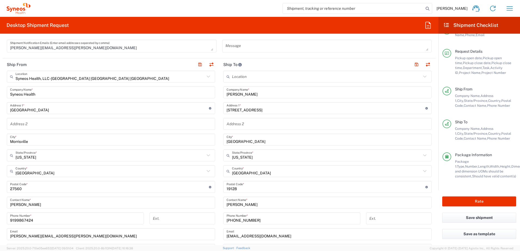
drag, startPoint x: 252, startPoint y: 145, endPoint x: 257, endPoint y: 141, distance: 5.8
click at [252, 145] on div "[GEOGRAPHIC_DATA] *" at bounding box center [327, 140] width 208 height 12
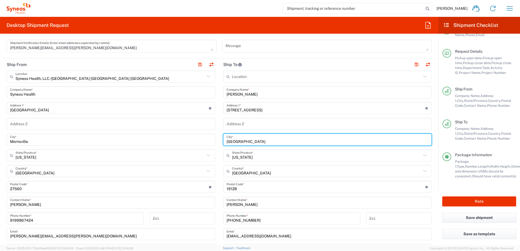
click at [257, 141] on input "[GEOGRAPHIC_DATA]" at bounding box center [327, 140] width 202 height 10
drag, startPoint x: 256, startPoint y: 141, endPoint x: 212, endPoint y: 138, distance: 43.8
click at [212, 138] on div "Ship From Syneos Health, LLC-[GEOGRAPHIC_DATA] [GEOGRAPHIC_DATA] [GEOGRAPHIC_DA…" at bounding box center [219, 179] width 433 height 243
paste input "[GEOGRAPHIC_DATA]"
type input "[GEOGRAPHIC_DATA]"
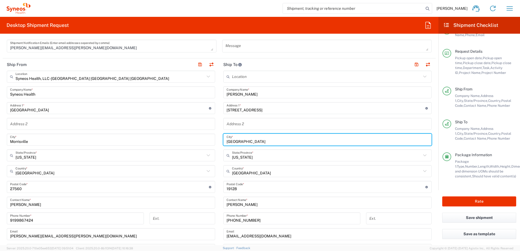
click at [261, 155] on input "[US_STATE]" at bounding box center [326, 156] width 189 height 10
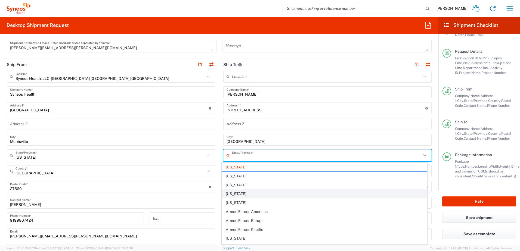
click at [240, 194] on span "[US_STATE]" at bounding box center [324, 194] width 205 height 8
type input "[US_STATE]"
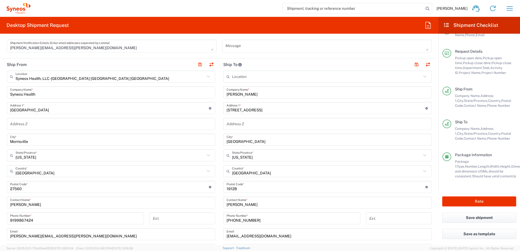
click at [236, 189] on input "undefined" at bounding box center [325, 187] width 199 height 10
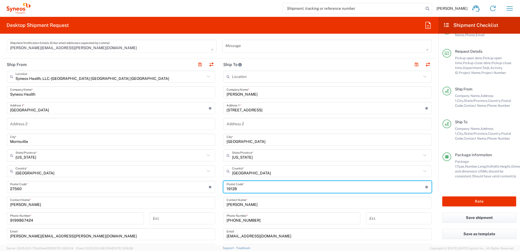
drag, startPoint x: 226, startPoint y: 187, endPoint x: 218, endPoint y: 186, distance: 7.9
click at [219, 186] on main "Location [PERSON_NAME] LLC-[GEOGRAPHIC_DATA] [GEOGRAPHIC_DATA] [GEOGRAPHIC_DATA…" at bounding box center [327, 185] width 216 height 228
paste input "85308"
type input "85308"
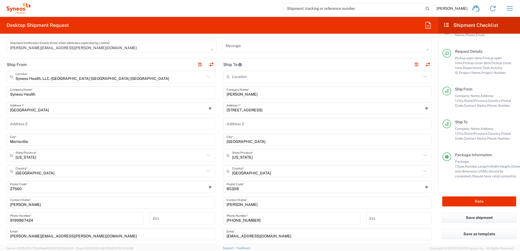
click at [252, 223] on div "[PHONE_NUMBER] Phone Number *" at bounding box center [291, 219] width 137 height 12
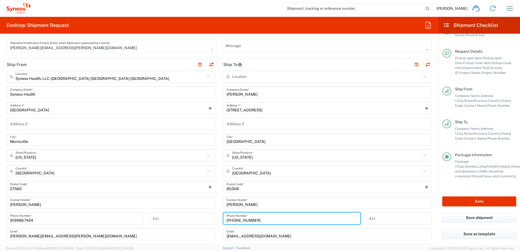
click at [253, 220] on input "[PHONE_NUMBER]" at bounding box center [291, 219] width 130 height 10
drag, startPoint x: 267, startPoint y: 220, endPoint x: 219, endPoint y: 217, distance: 48.5
click at [220, 217] on div "[PHONE_NUMBER] Phone Number *" at bounding box center [291, 221] width 143 height 16
paste input "[PHONE_NUMBER]"
type input "[PHONE_NUMBER]"
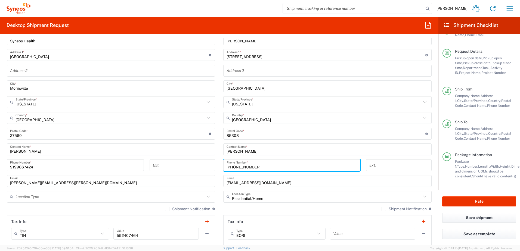
scroll to position [299, 0]
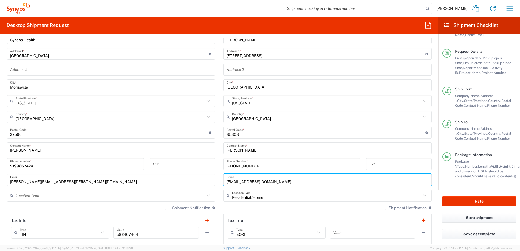
drag, startPoint x: 275, startPoint y: 181, endPoint x: 214, endPoint y: 178, distance: 61.5
click at [214, 178] on div "Ship From Syneos Health, LLC-[GEOGRAPHIC_DATA] [GEOGRAPHIC_DATA] [GEOGRAPHIC_DA…" at bounding box center [219, 125] width 433 height 243
paste input "[EMAIL_ADDRESS][DOMAIN_NAME]"
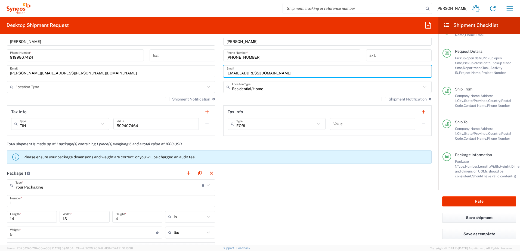
scroll to position [516, 0]
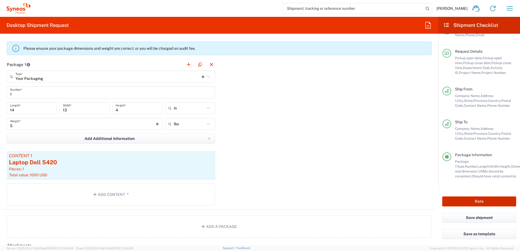
type input "[EMAIL_ADDRESS][DOMAIN_NAME]"
click at [476, 198] on button "Rate" at bounding box center [479, 201] width 74 height 10
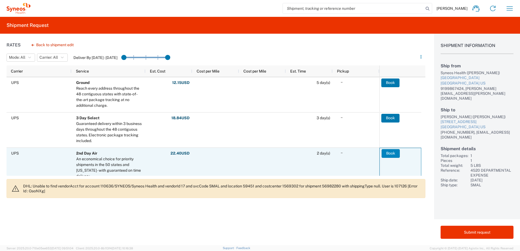
click at [392, 155] on button "Book" at bounding box center [390, 153] width 18 height 9
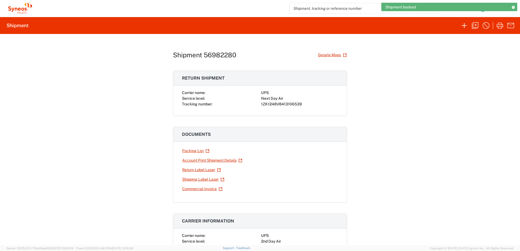
click at [268, 103] on div "1ZK1248V8413106539" at bounding box center [299, 104] width 77 height 6
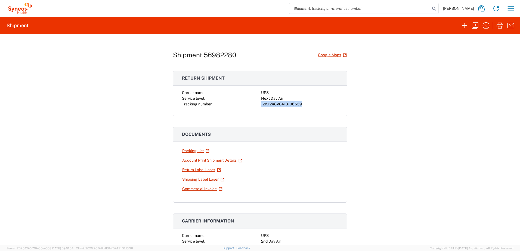
copy div "1ZK1248V8413106539"
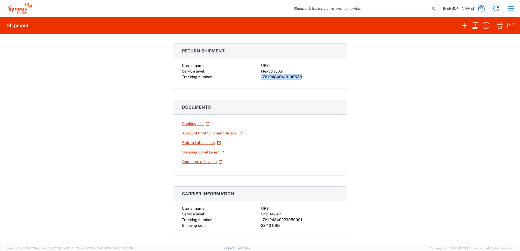
scroll to position [82, 0]
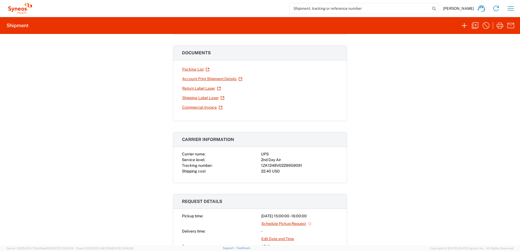
click at [283, 167] on div "1ZK1248V0229959091" at bounding box center [299, 166] width 77 height 6
copy div "1ZK1248V0229959091"
click at [476, 26] on icon "button" at bounding box center [474, 25] width 9 height 9
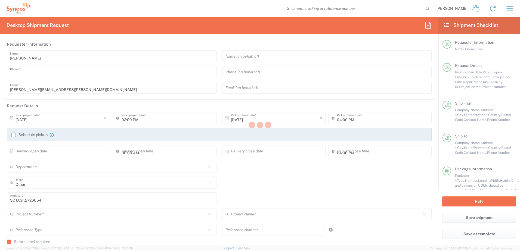
type input "9199867424"
type input "03:00 PM"
type textarea "[PERSON_NAME][EMAIL_ADDRESS][PERSON_NAME][DOMAIN_NAME]"
type input "Syneos Health, LLC-[GEOGRAPHIC_DATA] [GEOGRAPHIC_DATA] [GEOGRAPHIC_DATA]"
type input "Syneos Health"
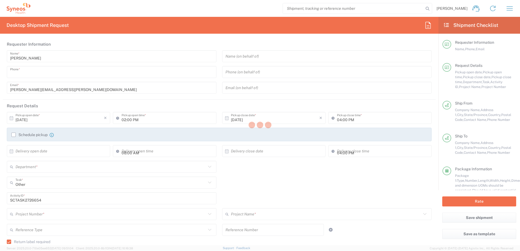
type input "[GEOGRAPHIC_DATA]"
type input "Morrisville"
type input "27560"
type input "[PERSON_NAME]"
type input "9199867424"
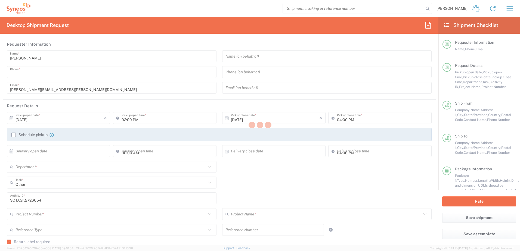
type input "[PERSON_NAME][EMAIL_ADDRESS][PERSON_NAME][DOMAIN_NAME]"
type input "[PERSON_NAME]"
type input "[STREET_ADDRESS]"
type input "[GEOGRAPHIC_DATA]"
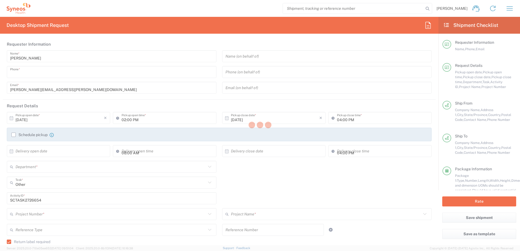
type input "85308"
type input "[PERSON_NAME]"
type input "[PHONE_NUMBER]"
type input "[EMAIL_ADDRESS][DOMAIN_NAME]"
type input "Residential/Home"
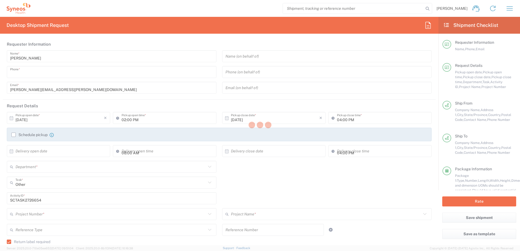
type input "Sender/Shipper"
type input "4520 DEPARTMENTAL EXPENSE"
type input "[US_STATE]"
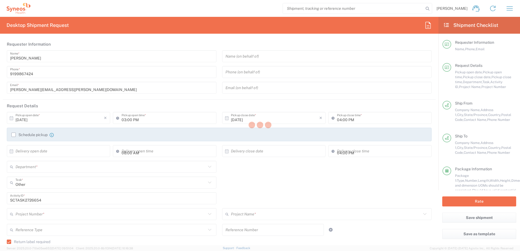
type input "Next Day Air"
type input "Your Packaging"
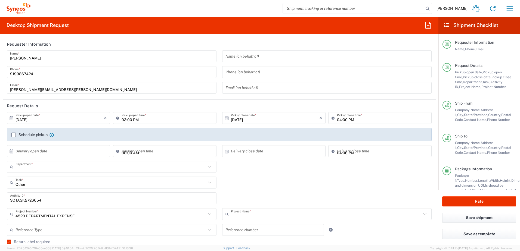
type input "4510"
type input "4520 DEPARTMENTAL EXPENSE"
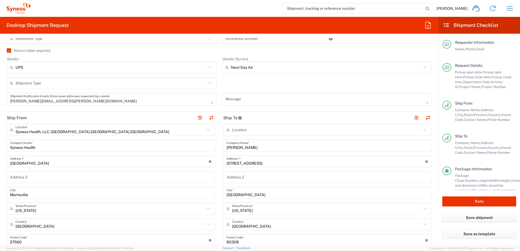
scroll to position [217, 0]
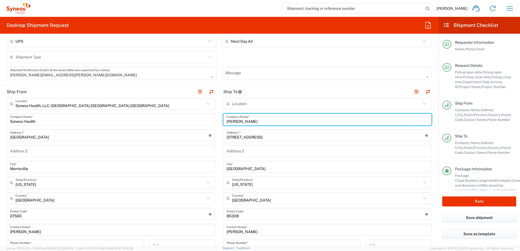
drag, startPoint x: 245, startPoint y: 121, endPoint x: 220, endPoint y: 121, distance: 24.5
click at [199, 114] on div "Ship From Syneos Health, LLC-[GEOGRAPHIC_DATA] [GEOGRAPHIC_DATA] [GEOGRAPHIC_DA…" at bounding box center [219, 207] width 433 height 243
paste input "Tabriah Chase"
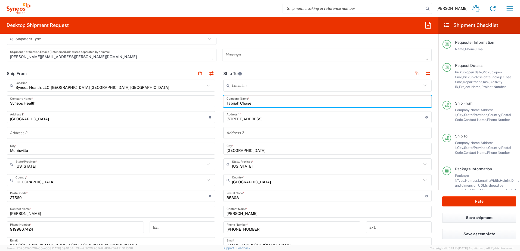
scroll to position [272, 0]
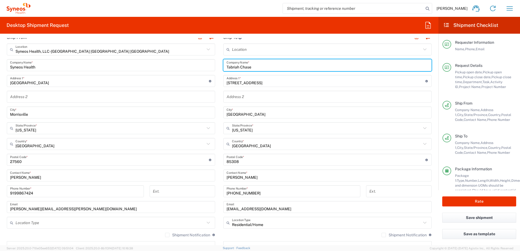
type input "Tabriah Chase"
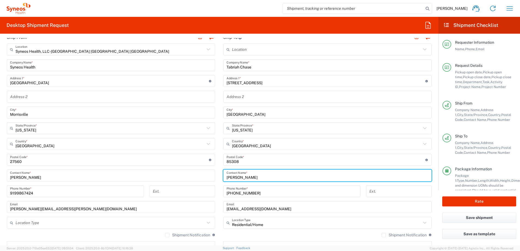
drag, startPoint x: 251, startPoint y: 176, endPoint x: 201, endPoint y: 171, distance: 50.2
click at [201, 171] on div "Ship From Syneos Health, LLC-[GEOGRAPHIC_DATA] [GEOGRAPHIC_DATA] [GEOGRAPHIC_DA…" at bounding box center [219, 152] width 433 height 243
paste input "Tabriah Chase"
type input "Tabriah Chase"
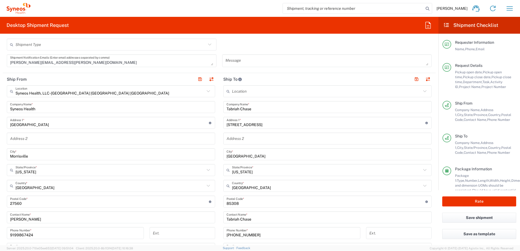
scroll to position [217, 0]
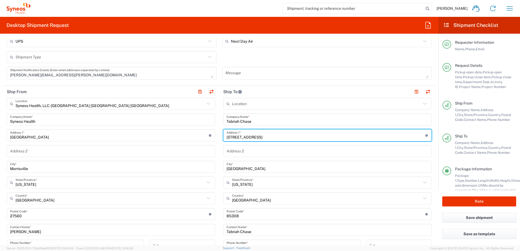
drag, startPoint x: 263, startPoint y: 136, endPoint x: 221, endPoint y: 133, distance: 42.5
click at [223, 133] on div "[STREET_ADDRESS] Address 1 * For cross streets use street names with '&' or 'an…" at bounding box center [327, 135] width 208 height 12
paste input "[STREET_ADDRESS]"
type input "[STREET_ADDRESS]"
click at [249, 185] on input "[US_STATE]" at bounding box center [326, 183] width 189 height 10
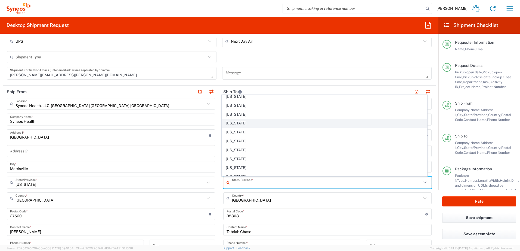
scroll to position [190, 0]
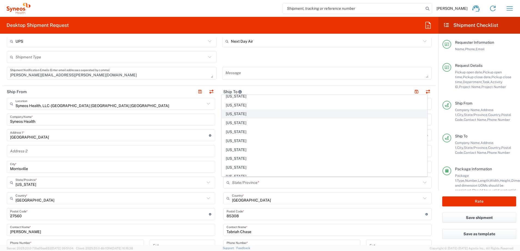
click at [240, 115] on span "[US_STATE]" at bounding box center [324, 114] width 205 height 8
type input "[US_STATE]"
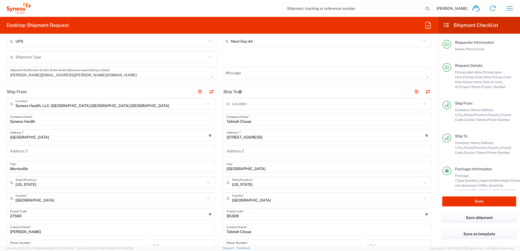
click at [244, 170] on input "[GEOGRAPHIC_DATA]" at bounding box center [327, 167] width 202 height 10
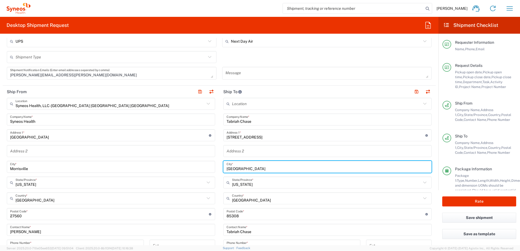
drag, startPoint x: 250, startPoint y: 169, endPoint x: 220, endPoint y: 164, distance: 30.0
click at [223, 165] on div "[GEOGRAPHIC_DATA] *" at bounding box center [327, 167] width 208 height 12
paste input "Upper Marlboro"
type input "Upper Marlboro"
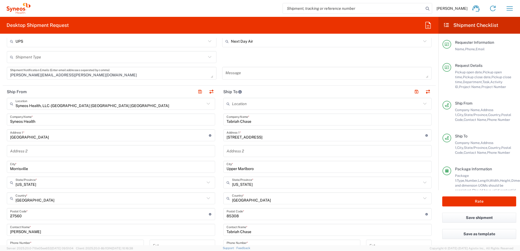
click at [252, 212] on input "undefined" at bounding box center [325, 215] width 199 height 10
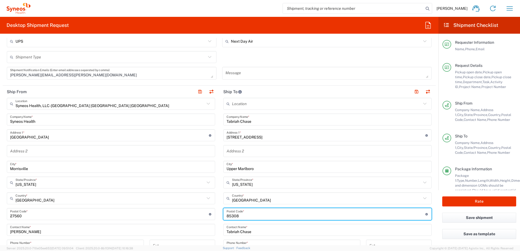
click at [248, 216] on input "undefined" at bounding box center [325, 215] width 199 height 10
drag, startPoint x: 247, startPoint y: 216, endPoint x: 279, endPoint y: 211, distance: 32.4
click at [210, 213] on div "Ship From Syneos Health, LLC-[GEOGRAPHIC_DATA] [GEOGRAPHIC_DATA] [GEOGRAPHIC_DA…" at bounding box center [219, 207] width 433 height 243
paste input "20772"
type input "20772"
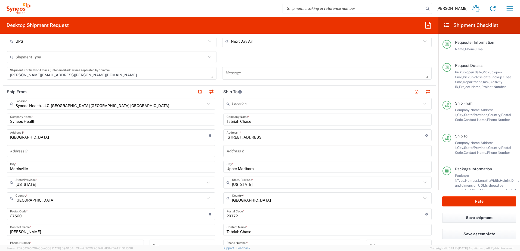
scroll to position [245, 0]
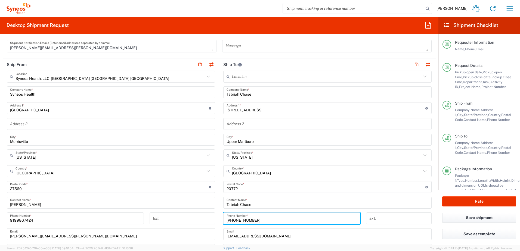
drag, startPoint x: 257, startPoint y: 220, endPoint x: 223, endPoint y: 217, distance: 34.7
click at [223, 217] on div "[PHONE_NUMBER] Phone Number *" at bounding box center [291, 219] width 137 height 12
paste input "[PHONE_NUMBER]"
type input "[PHONE_NUMBER]"
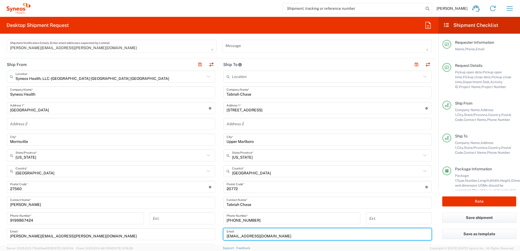
drag, startPoint x: 273, startPoint y: 235, endPoint x: 223, endPoint y: 235, distance: 50.0
click at [223, 235] on div "[EMAIL_ADDRESS][DOMAIN_NAME] Email" at bounding box center [327, 234] width 208 height 12
paste input "[DOMAIN_NAME]"
type input "[DOMAIN_NAME][EMAIL_ADDRESS][DOMAIN_NAME]"
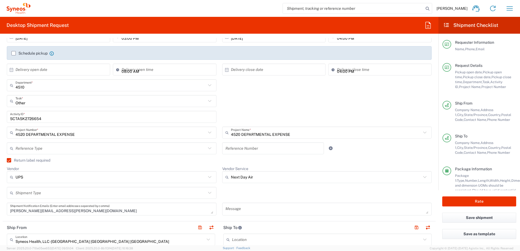
scroll to position [0, 0]
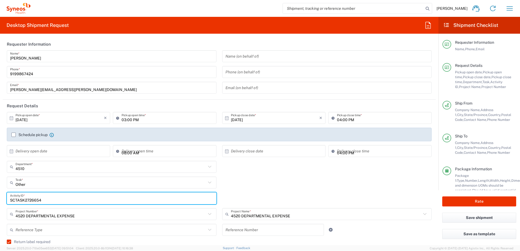
click at [32, 199] on input "SCTASK2726654" at bounding box center [111, 199] width 203 height 10
paste input "5935"
type input "SCTASK2725935"
click at [285, 178] on div "Other Task * Other Break/Fix Inventory Transfer New Hire Refresh" at bounding box center [219, 185] width 430 height 16
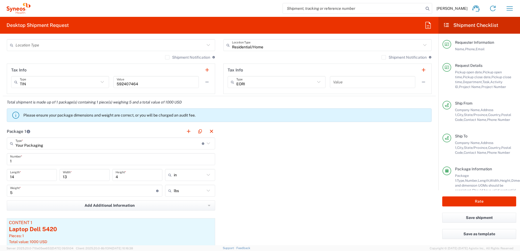
scroll to position [462, 0]
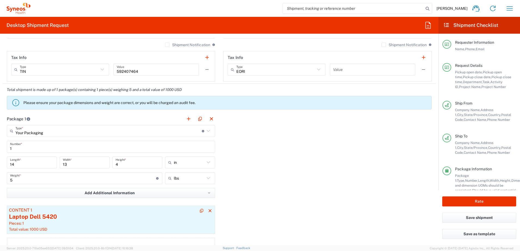
click at [62, 217] on div "Laptop Dell 5420" at bounding box center [111, 217] width 204 height 8
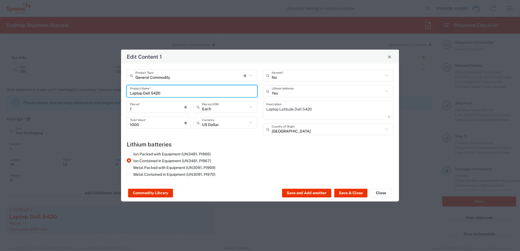
drag, startPoint x: 205, startPoint y: 92, endPoint x: 110, endPoint y: 83, distance: 95.6
click at [110, 83] on div "Edit Content 1 General Commodity Product Type * Document: Paper document genera…" at bounding box center [260, 125] width 520 height 251
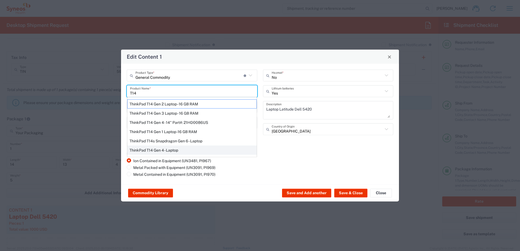
click at [169, 150] on div "ThinkPad T14 Gen 4 - Laptop" at bounding box center [191, 150] width 129 height 9
type input "ThinkPad T14 Gen 4 - Laptop"
type textarea "Laptop"
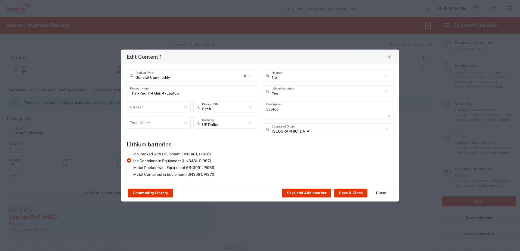
click at [141, 98] on div "General Commodity Product Type * Document: Paper document generated internally …" at bounding box center [192, 105] width 136 height 70
click at [145, 114] on div "Pieces * Number of pieces inside all the packages" at bounding box center [158, 109] width 67 height 16
click at [143, 107] on input "number" at bounding box center [157, 107] width 54 height 10
type input "1"
click at [139, 117] on div "Total Value * Total value of all the pieces" at bounding box center [159, 123] width 64 height 12
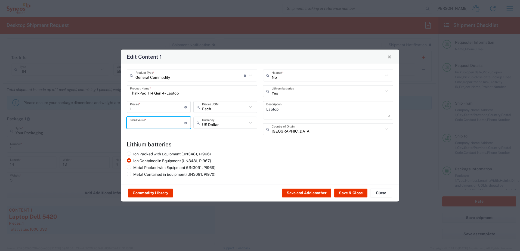
click at [139, 119] on input "number" at bounding box center [157, 123] width 54 height 10
type input "1000"
click at [347, 190] on button "Save & Close" at bounding box center [350, 193] width 33 height 9
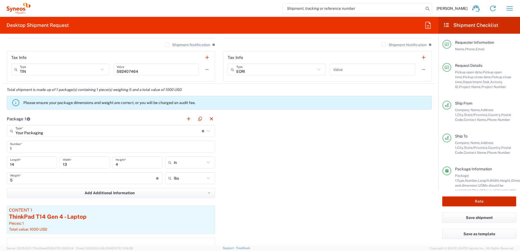
click at [467, 199] on button "Rate" at bounding box center [479, 201] width 74 height 10
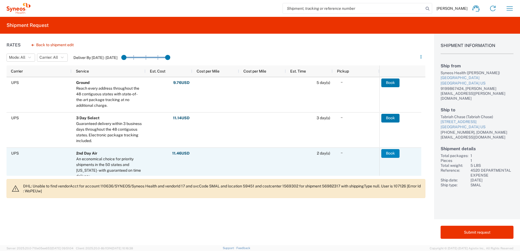
click at [389, 152] on button "Book" at bounding box center [390, 153] width 18 height 9
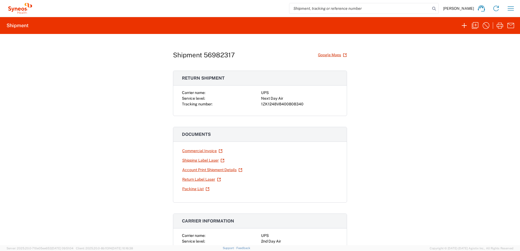
click at [274, 103] on div "1ZK1248V8400808340" at bounding box center [299, 104] width 77 height 6
copy div "1ZK1248V8400808340"
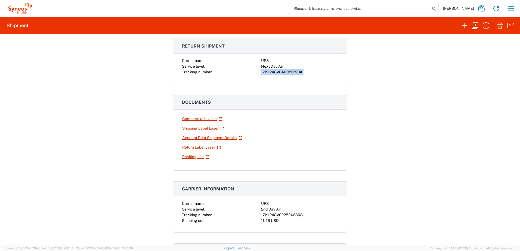
scroll to position [109, 0]
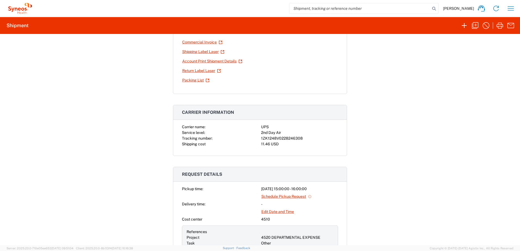
click at [282, 137] on div "1ZK1248V0228246308" at bounding box center [299, 139] width 77 height 6
copy div "1ZK1248V0228246308"
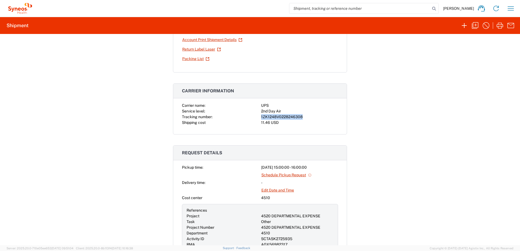
scroll to position [54, 0]
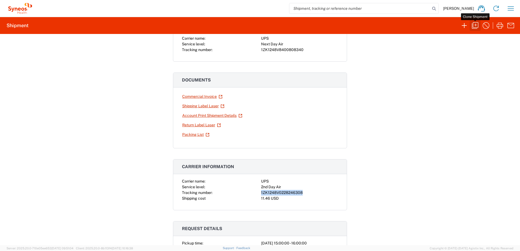
click at [476, 26] on icon "button" at bounding box center [474, 25] width 9 height 9
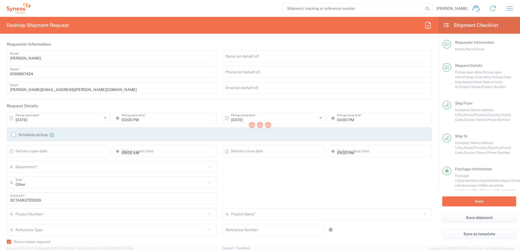
type input "[US_STATE]"
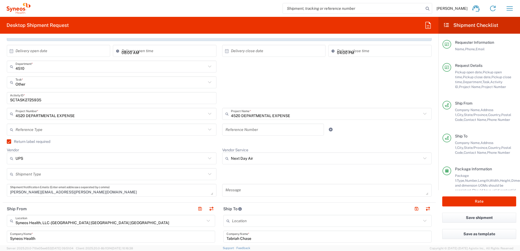
scroll to position [190, 0]
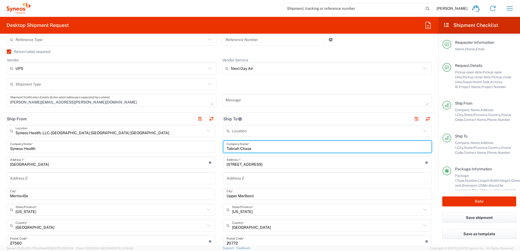
drag, startPoint x: 260, startPoint y: 148, endPoint x: 214, endPoint y: 145, distance: 46.6
click at [214, 145] on div "Ship From Syneos Health, LLC-[GEOGRAPHIC_DATA] [GEOGRAPHIC_DATA] [GEOGRAPHIC_DA…" at bounding box center [219, 234] width 433 height 243
paste input "[PERSON_NAME]"
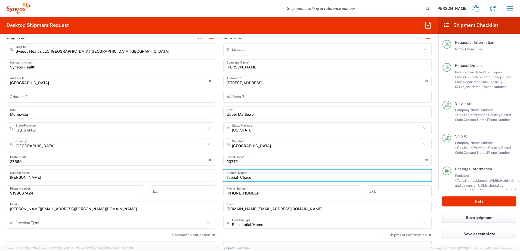
drag, startPoint x: 251, startPoint y: 176, endPoint x: 214, endPoint y: 171, distance: 37.6
click at [223, 173] on div "[PERSON_NAME] Contact Name *" at bounding box center [327, 176] width 208 height 12
click at [214, 171] on main "Syneos Health, LLC-[GEOGRAPHIC_DATA] [GEOGRAPHIC_DATA] [GEOGRAPHIC_DATA] Locati…" at bounding box center [111, 157] width 216 height 228
drag, startPoint x: 255, startPoint y: 178, endPoint x: 221, endPoint y: 174, distance: 34.4
click at [221, 174] on main "Location [PERSON_NAME] LLC-[GEOGRAPHIC_DATA] [GEOGRAPHIC_DATA] [GEOGRAPHIC_DATA…" at bounding box center [327, 157] width 216 height 228
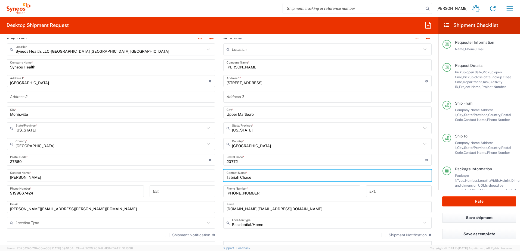
paste input "[PERSON_NAME]"
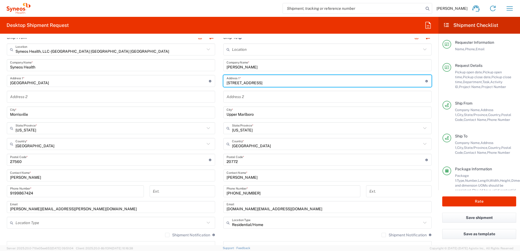
drag, startPoint x: 268, startPoint y: 84, endPoint x: 211, endPoint y: 79, distance: 56.5
click at [211, 79] on div "Ship From Syneos Health, LLC-[GEOGRAPHIC_DATA] [GEOGRAPHIC_DATA] [GEOGRAPHIC_DA…" at bounding box center [219, 152] width 433 height 243
click at [211, 79] on div "1030 Sync Street Address 1 * For cross streets use street names with '&' or 'an…" at bounding box center [111, 81] width 208 height 12
paste input "[STREET_ADDRESS]"
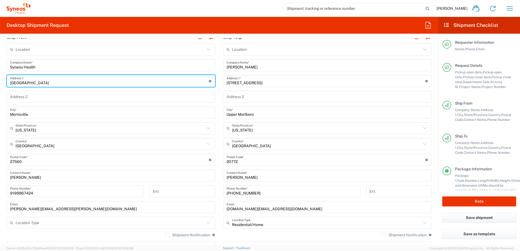
click at [275, 86] on div "[STREET_ADDRESS] Address 1 * For cross streets use street names with '&' or 'an…" at bounding box center [327, 81] width 208 height 12
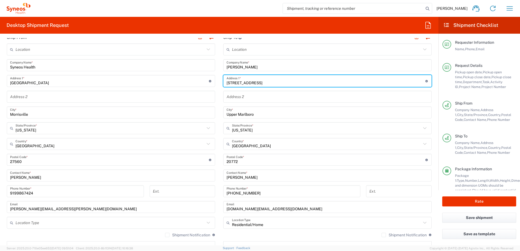
paste input "[STREET_ADDRESS]"
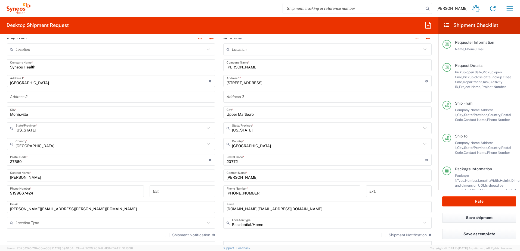
click at [257, 113] on input "Upper Marlboro" at bounding box center [327, 113] width 202 height 10
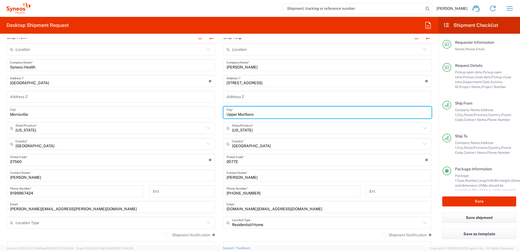
drag, startPoint x: 222, startPoint y: 111, endPoint x: 215, endPoint y: 112, distance: 7.7
click at [207, 110] on div "Ship From Location [PERSON_NAME] LLC-[GEOGRAPHIC_DATA] [GEOGRAPHIC_DATA] [GEOGR…" at bounding box center [219, 152] width 433 height 243
paste input "Loveland"
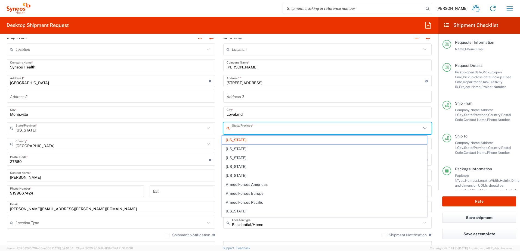
click at [255, 130] on input "text" at bounding box center [326, 129] width 189 height 10
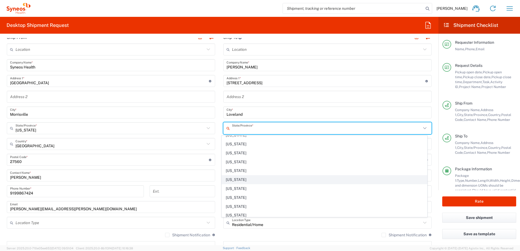
click at [237, 177] on span "[US_STATE]" at bounding box center [324, 180] width 205 height 8
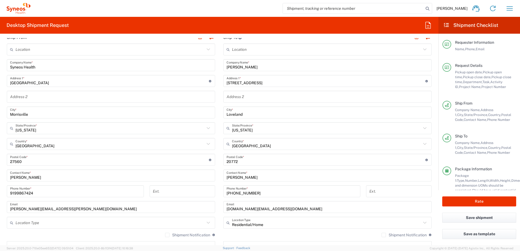
click at [242, 161] on input "undefined" at bounding box center [325, 160] width 199 height 10
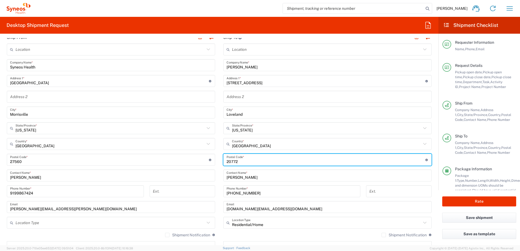
drag, startPoint x: 223, startPoint y: 159, endPoint x: 217, endPoint y: 158, distance: 5.5
click at [219, 158] on main "Location [PERSON_NAME] LLC-[GEOGRAPHIC_DATA] [GEOGRAPHIC_DATA] [GEOGRAPHIC_DATA…" at bounding box center [327, 157] width 216 height 228
paste input "45140"
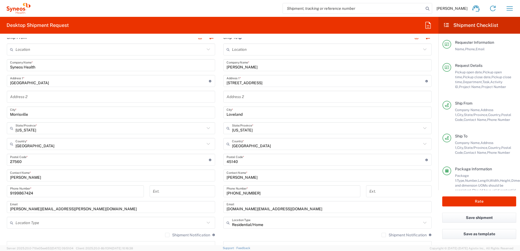
click at [262, 195] on input "[PHONE_NUMBER]" at bounding box center [291, 192] width 130 height 10
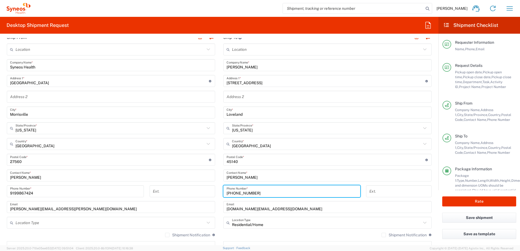
click at [257, 193] on input "[PHONE_NUMBER]" at bounding box center [291, 192] width 130 height 10
drag, startPoint x: 251, startPoint y: 192, endPoint x: 217, endPoint y: 194, distance: 33.2
click at [219, 194] on main "Location [PERSON_NAME] LLC-[GEOGRAPHIC_DATA] [GEOGRAPHIC_DATA] [GEOGRAPHIC_DATA…" at bounding box center [327, 157] width 216 height 228
paste input "[PHONE_NUMBER]"
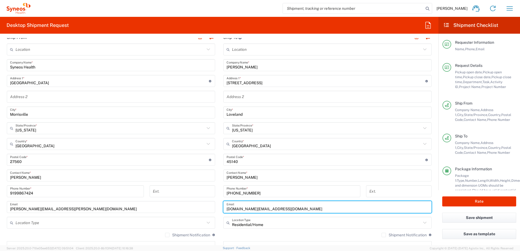
drag, startPoint x: 274, startPoint y: 209, endPoint x: 211, endPoint y: 202, distance: 62.6
click at [211, 202] on div "Ship From Location [PERSON_NAME] LLC-[GEOGRAPHIC_DATA] [GEOGRAPHIC_DATA] [GEOGR…" at bounding box center [219, 152] width 433 height 243
paste input "5greatyoungs"
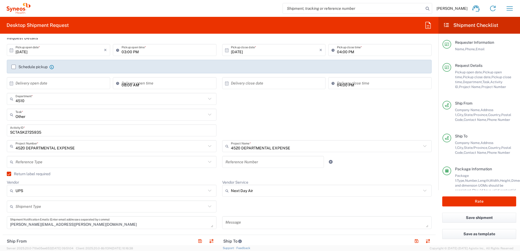
scroll to position [27, 0]
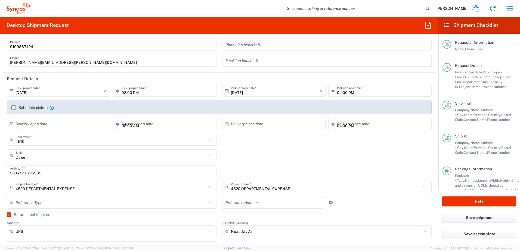
click at [29, 171] on input "SCTASK2725935" at bounding box center [111, 172] width 203 height 10
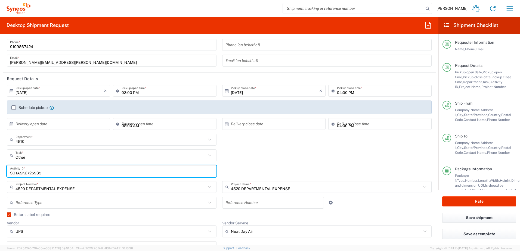
click at [29, 171] on input "SCTASK2725935" at bounding box center [111, 172] width 203 height 10
paste input "691682"
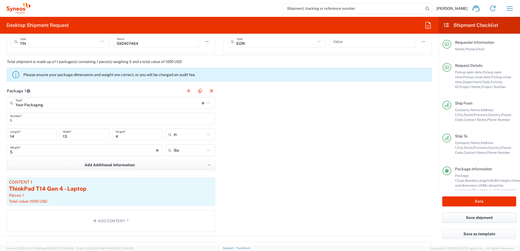
scroll to position [516, 0]
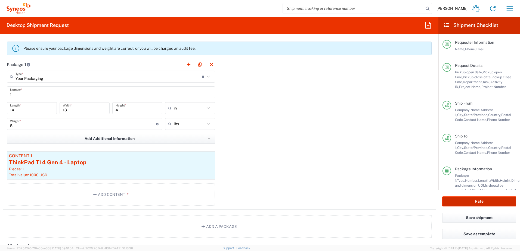
click at [486, 205] on button "Rate" at bounding box center [479, 201] width 74 height 10
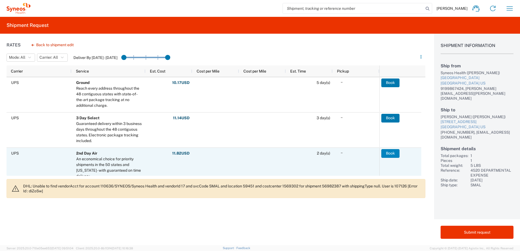
click at [386, 155] on button "Book" at bounding box center [390, 153] width 18 height 9
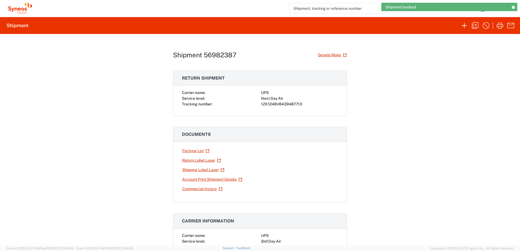
click at [286, 105] on div "1ZK1248V8439487713" at bounding box center [299, 104] width 77 height 6
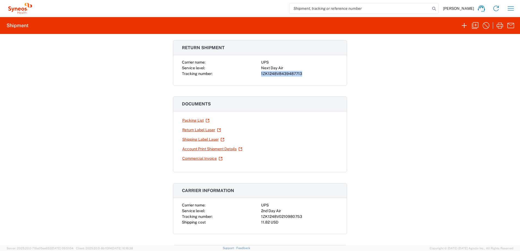
scroll to position [54, 0]
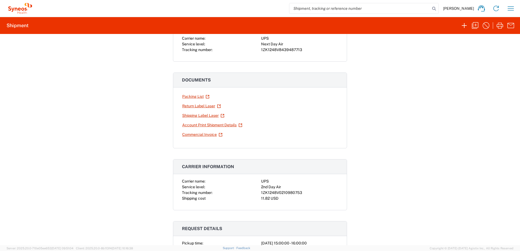
click at [277, 193] on div "1ZK1248V0210980753" at bounding box center [299, 193] width 77 height 6
click at [475, 23] on icon "button" at bounding box center [474, 25] width 9 height 9
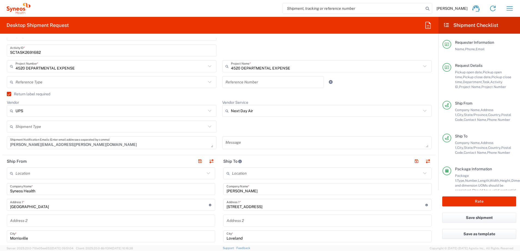
scroll to position [190, 0]
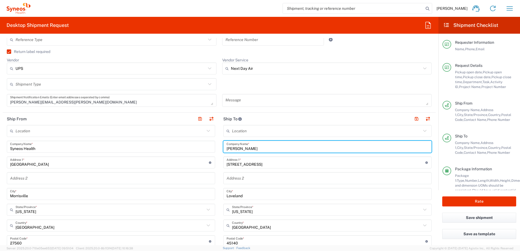
drag, startPoint x: 251, startPoint y: 149, endPoint x: 237, endPoint y: 156, distance: 15.8
click at [219, 148] on main "Location [PERSON_NAME] LLC-[GEOGRAPHIC_DATA] [GEOGRAPHIC_DATA] [GEOGRAPHIC_DATA…" at bounding box center [327, 239] width 216 height 228
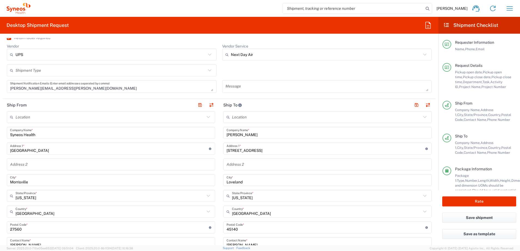
scroll to position [217, 0]
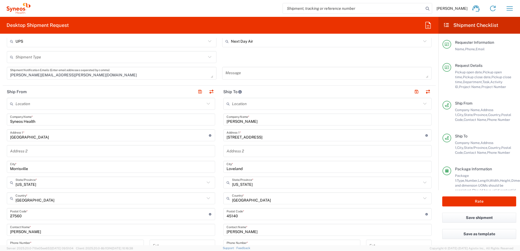
click at [255, 120] on input "[PERSON_NAME]" at bounding box center [327, 120] width 202 height 10
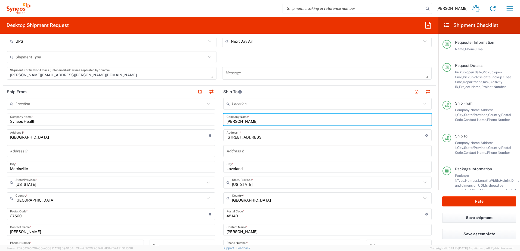
drag, startPoint x: 259, startPoint y: 122, endPoint x: 219, endPoint y: 116, distance: 40.1
click at [219, 116] on main "Location [PERSON_NAME] LLC-[GEOGRAPHIC_DATA] [GEOGRAPHIC_DATA] [GEOGRAPHIC_DATA…" at bounding box center [327, 212] width 216 height 228
paste input "[PERSON_NAME]"
drag, startPoint x: 261, startPoint y: 121, endPoint x: 225, endPoint y: 119, distance: 35.9
click at [226, 119] on input "[PERSON_NAME]" at bounding box center [327, 120] width 202 height 10
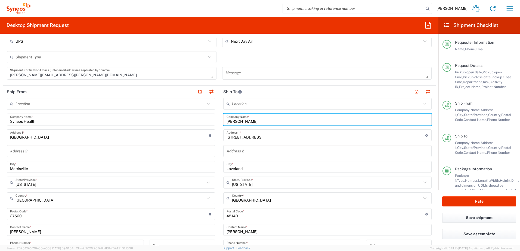
click at [268, 121] on input "[PERSON_NAME]" at bounding box center [327, 120] width 202 height 10
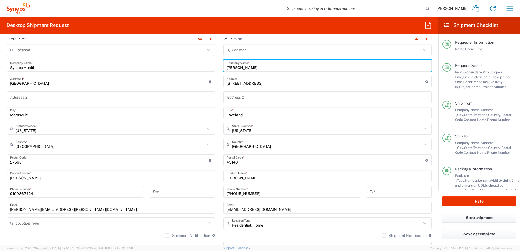
scroll to position [272, 0]
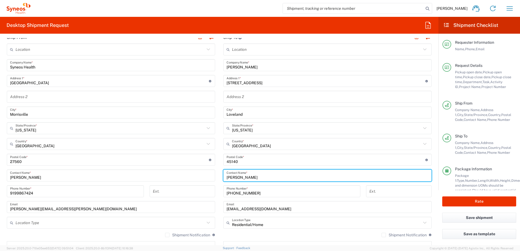
drag, startPoint x: 254, startPoint y: 179, endPoint x: 217, endPoint y: 174, distance: 37.0
click at [214, 175] on div "Ship From Location [PERSON_NAME] LLC-[GEOGRAPHIC_DATA] [GEOGRAPHIC_DATA] [GEOGR…" at bounding box center [219, 152] width 433 height 243
paste input "[PERSON_NAME]"
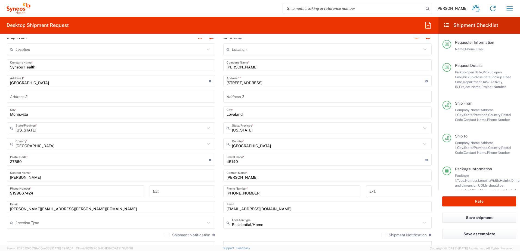
click at [254, 82] on input "[STREET_ADDRESS]" at bounding box center [325, 81] width 199 height 10
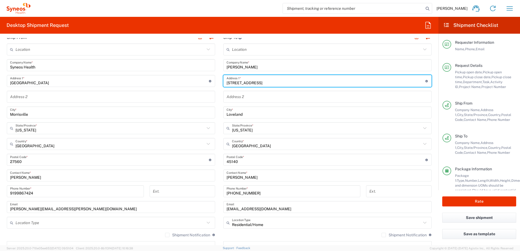
drag, startPoint x: 251, startPoint y: 82, endPoint x: 208, endPoint y: 76, distance: 44.1
click at [208, 76] on div "Ship From Location [PERSON_NAME] LLC-[GEOGRAPHIC_DATA] [GEOGRAPHIC_DATA] [GEOGR…" at bounding box center [219, 152] width 433 height 243
paste input "[STREET_ADDRESS]"
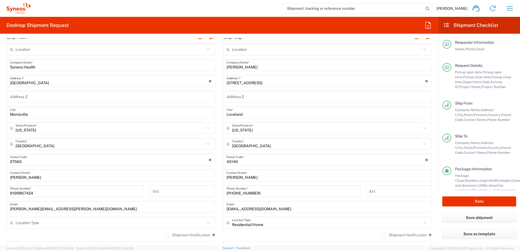
click at [255, 110] on input "Loveland" at bounding box center [327, 113] width 202 height 10
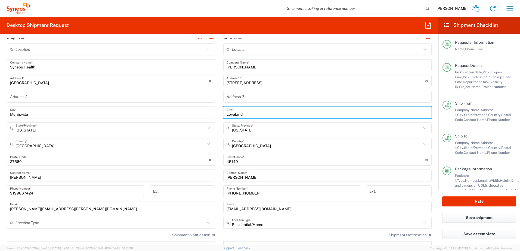
drag, startPoint x: 247, startPoint y: 113, endPoint x: 212, endPoint y: 110, distance: 34.4
click at [212, 110] on div "Ship From Location [PERSON_NAME] LLC-[GEOGRAPHIC_DATA] [GEOGRAPHIC_DATA] [GEOGR…" at bounding box center [219, 152] width 433 height 243
paste input "[PERSON_NAME][GEOGRAPHIC_DATA]"
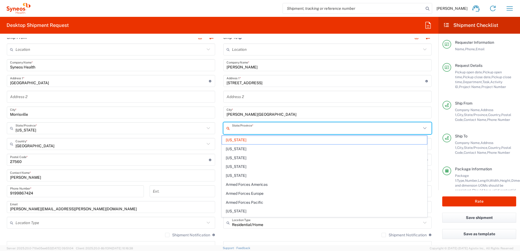
click at [247, 131] on input "text" at bounding box center [326, 129] width 189 height 10
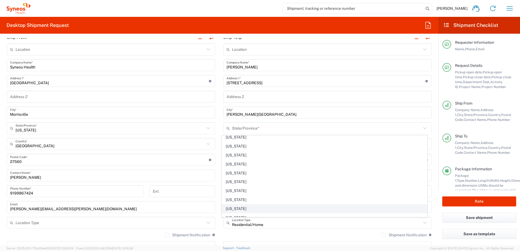
click at [238, 204] on li "[US_STATE]" at bounding box center [324, 208] width 206 height 9
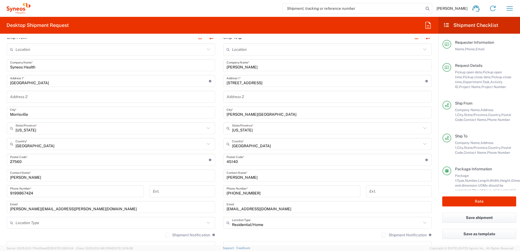
drag, startPoint x: 238, startPoint y: 162, endPoint x: 244, endPoint y: 162, distance: 5.2
click at [238, 162] on input "undefined" at bounding box center [325, 160] width 199 height 10
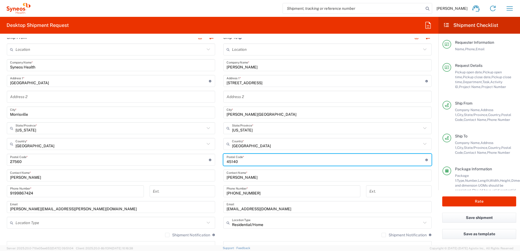
drag, startPoint x: 244, startPoint y: 162, endPoint x: 218, endPoint y: 160, distance: 25.4
click at [219, 160] on main "Location [PERSON_NAME] LLC-[GEOGRAPHIC_DATA] [GEOGRAPHIC_DATA] [GEOGRAPHIC_DATA…" at bounding box center [327, 157] width 216 height 228
paste input "48103"
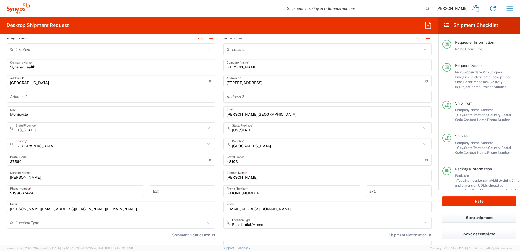
click at [256, 195] on input "[PHONE_NUMBER]" at bounding box center [291, 192] width 130 height 10
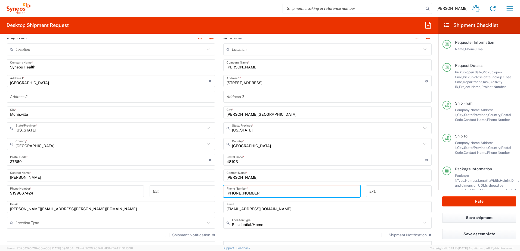
click at [254, 194] on input "[PHONE_NUMBER]" at bounding box center [291, 192] width 130 height 10
click at [260, 193] on input "[PHONE_NUMBER]" at bounding box center [291, 192] width 130 height 10
drag, startPoint x: 260, startPoint y: 193, endPoint x: 221, endPoint y: 192, distance: 38.9
click at [223, 192] on div "[PHONE_NUMBER] Phone Number *" at bounding box center [291, 191] width 137 height 12
paste input "[PHONE_NUMBER]"
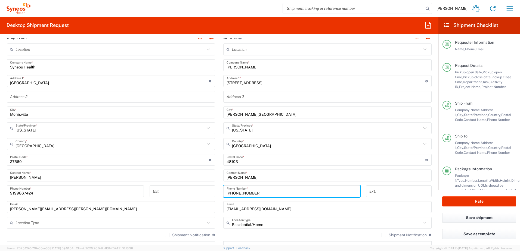
click at [240, 192] on input "[PHONE_NUMBER]" at bounding box center [291, 192] width 130 height 10
click at [233, 193] on input "[PHONE_NUMBER]" at bounding box center [291, 192] width 130 height 10
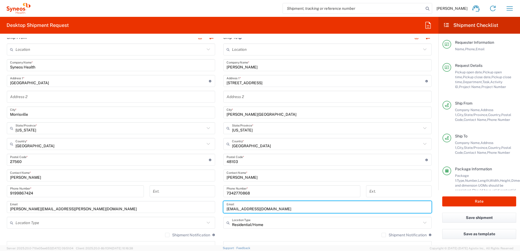
drag, startPoint x: 273, startPoint y: 208, endPoint x: 217, endPoint y: 209, distance: 56.3
click at [219, 209] on main "Location [PERSON_NAME] LLC-[GEOGRAPHIC_DATA] [GEOGRAPHIC_DATA] [GEOGRAPHIC_DATA…" at bounding box center [327, 157] width 216 height 228
click at [273, 206] on input "[EMAIL_ADDRESS][DOMAIN_NAME]" at bounding box center [327, 207] width 202 height 10
drag, startPoint x: 274, startPoint y: 208, endPoint x: 224, endPoint y: 205, distance: 50.1
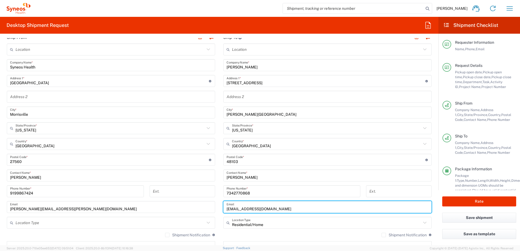
click at [226, 205] on input "[EMAIL_ADDRESS][DOMAIN_NAME]" at bounding box center [327, 207] width 202 height 10
paste input "[PERSON_NAME][EMAIL_ADDRESS][DOMAIN_NAME]"
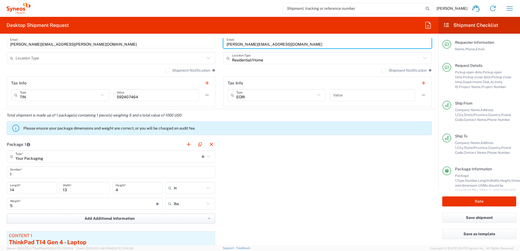
scroll to position [462, 0]
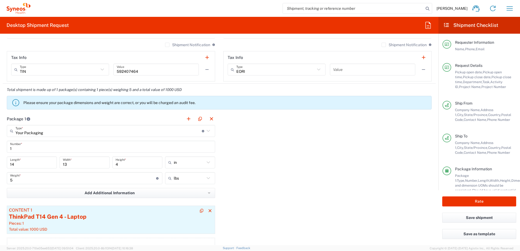
click at [108, 227] on div "Total value: 1000 USD" at bounding box center [111, 229] width 204 height 5
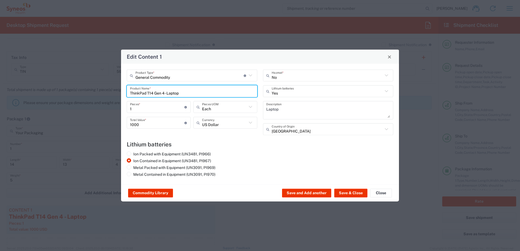
drag, startPoint x: 205, startPoint y: 91, endPoint x: 128, endPoint y: 88, distance: 77.2
click at [128, 88] on div "ThinkPad T14 Gen 4 - Laptop Product Name *" at bounding box center [192, 91] width 130 height 12
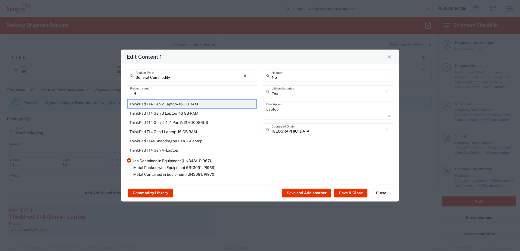
click at [169, 101] on div "ThinkPad T14 Gen 2 Laptop - 16 GB RAM" at bounding box center [191, 103] width 129 height 9
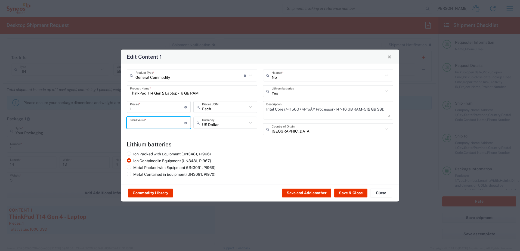
click at [149, 120] on input "number" at bounding box center [157, 123] width 54 height 10
click at [352, 191] on button "Save & Close" at bounding box center [350, 193] width 33 height 9
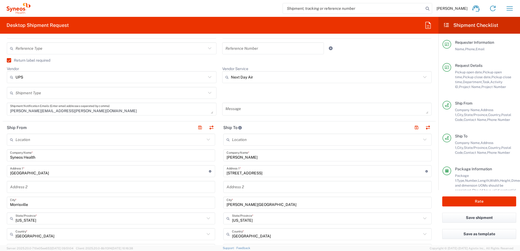
scroll to position [54, 0]
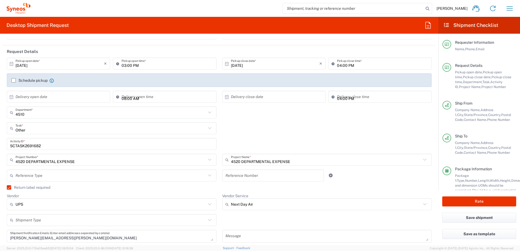
click at [31, 148] on input "SCTASK2691682" at bounding box center [111, 144] width 203 height 10
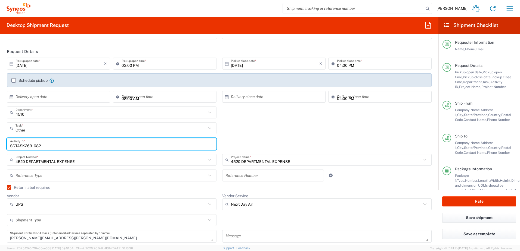
click at [31, 148] on input "SCTASK2691682" at bounding box center [111, 144] width 203 height 10
paste input "717808"
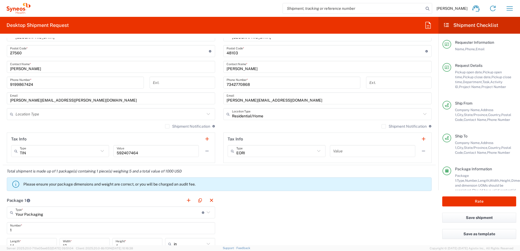
scroll to position [489, 0]
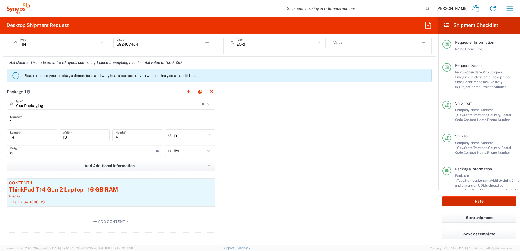
click at [467, 200] on button "Rate" at bounding box center [479, 201] width 74 height 10
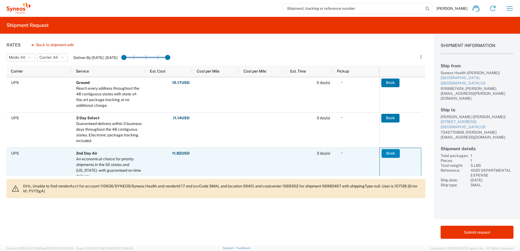
click at [391, 153] on button "Book" at bounding box center [390, 153] width 18 height 9
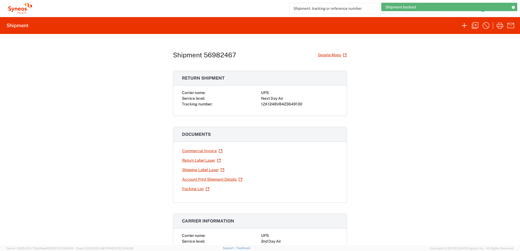
click at [277, 105] on div "1ZK1248V8423649130" at bounding box center [299, 104] width 77 height 6
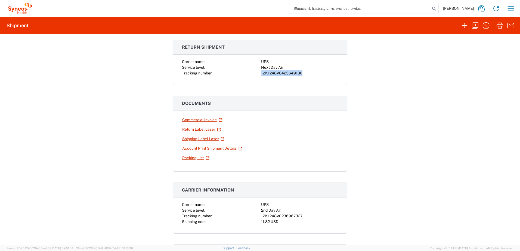
scroll to position [54, 0]
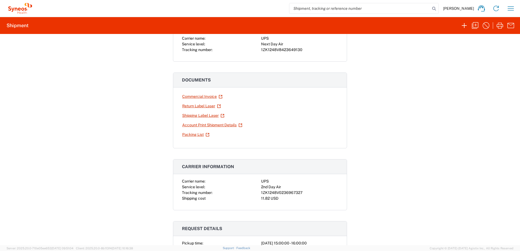
click at [277, 195] on div "1ZK1248V0236967327" at bounding box center [299, 193] width 77 height 6
